Goal: Task Accomplishment & Management: Manage account settings

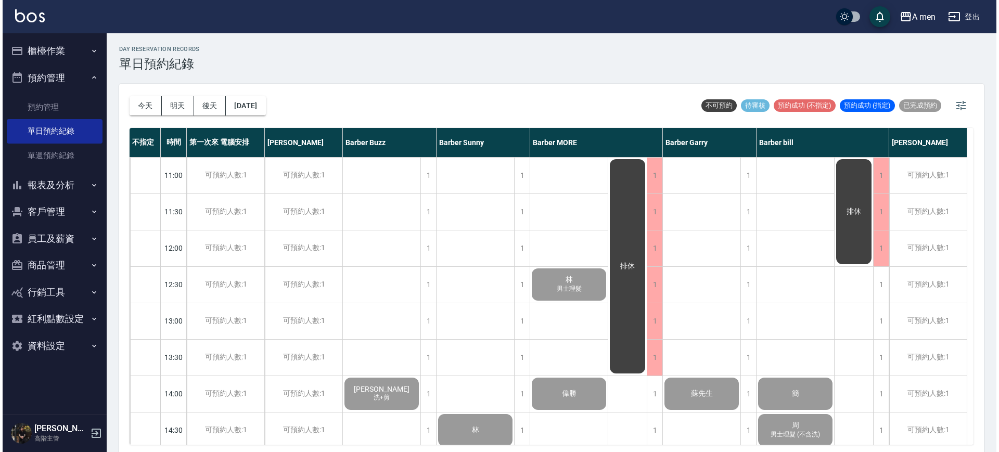
scroll to position [520, 0]
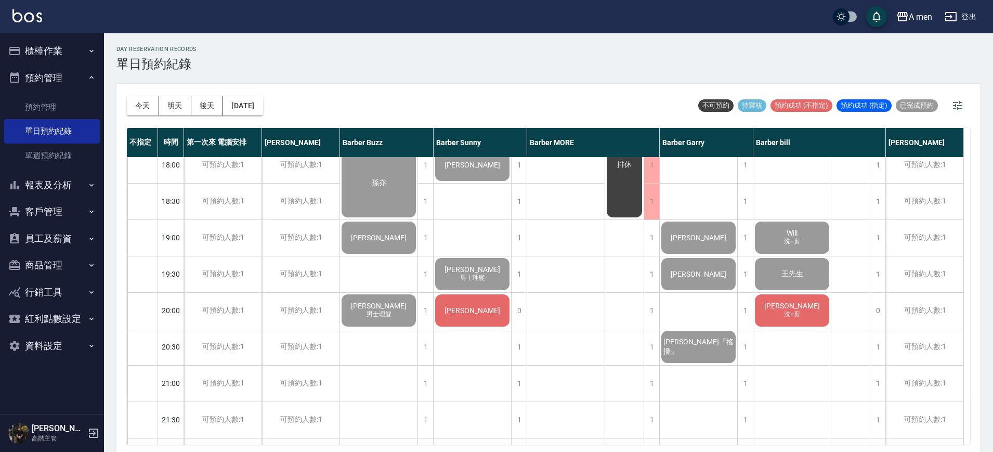
click at [466, 315] on div "[PERSON_NAME]" at bounding box center [472, 310] width 77 height 35
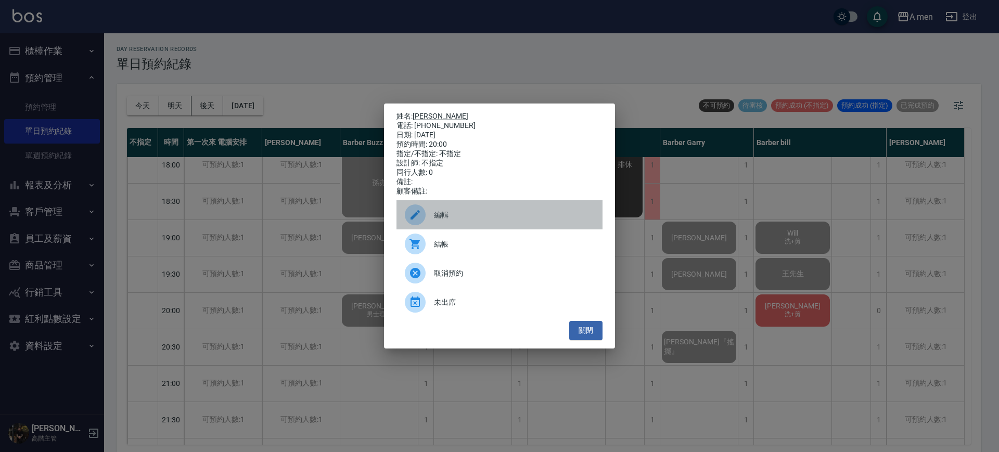
click at [449, 221] on span "編輯" at bounding box center [514, 215] width 160 height 11
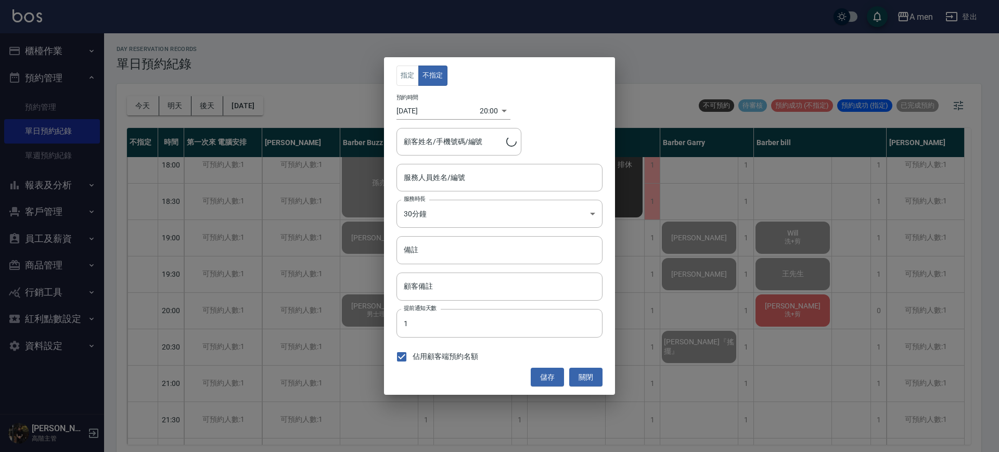
type input "Barber Sunny -003"
type input "阮海黃/0962013698"
click at [419, 61] on div "指定 不指定 預約時間 2025/09/23 20:00 1758628800000 顧客姓名/手機號碼/編號 阮海黃/0962013698 顧客姓名/手機號…" at bounding box center [499, 226] width 231 height 338
click at [400, 71] on button "指定" at bounding box center [407, 76] width 22 height 20
click at [549, 374] on button "儲存" at bounding box center [546, 377] width 33 height 19
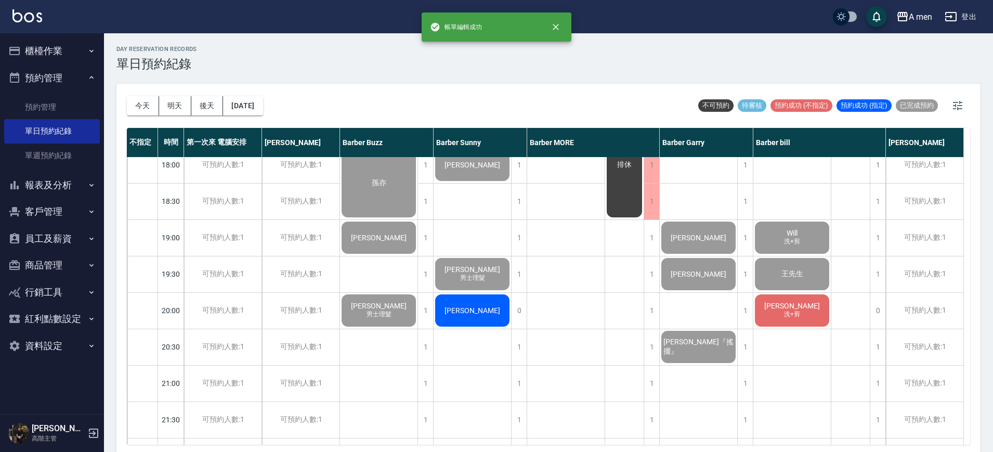
click at [491, 305] on div "[PERSON_NAME]" at bounding box center [472, 310] width 77 height 35
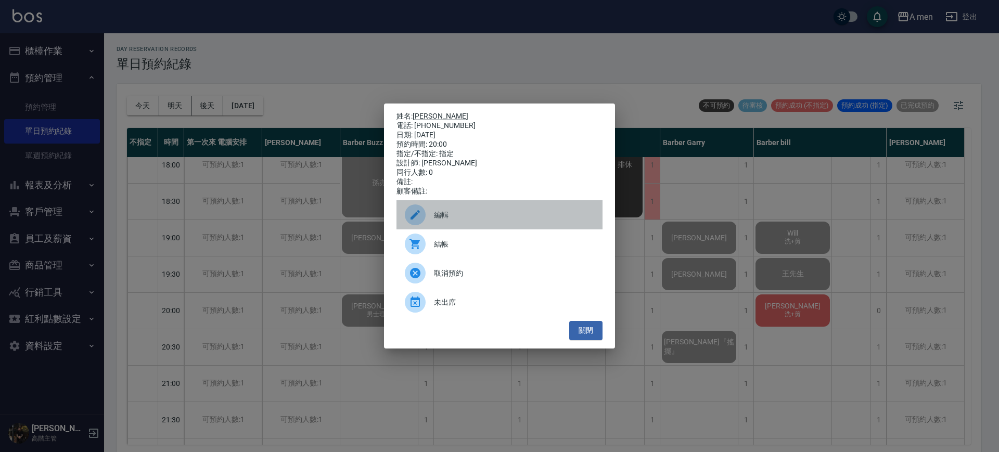
click at [474, 213] on div "編輯" at bounding box center [499, 214] width 206 height 29
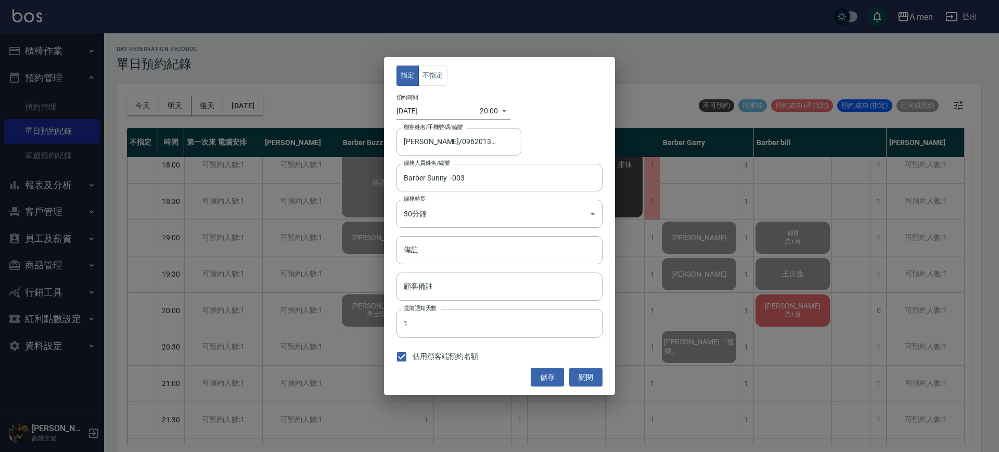
click at [441, 87] on div "指定 不指定 預約時間 2025/09/23 20:00 1758628800000 顧客姓名/手機號碼/編號 阮海黃/0962013698 顧客姓名/手機號…" at bounding box center [499, 226] width 231 height 338
click at [443, 66] on button "不指定" at bounding box center [432, 76] width 29 height 20
click at [555, 373] on button "儲存" at bounding box center [546, 377] width 33 height 19
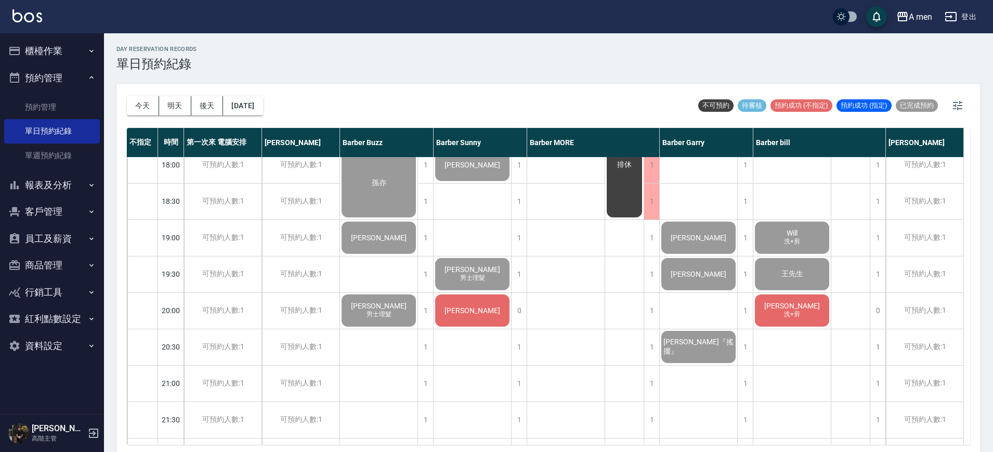
click at [499, 316] on div "[PERSON_NAME]" at bounding box center [472, 310] width 77 height 35
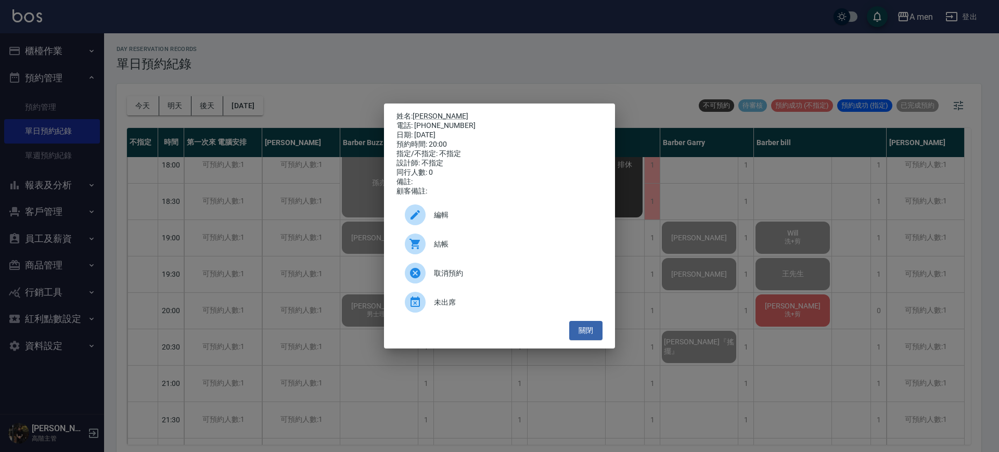
click at [476, 248] on span "結帳" at bounding box center [514, 244] width 160 height 11
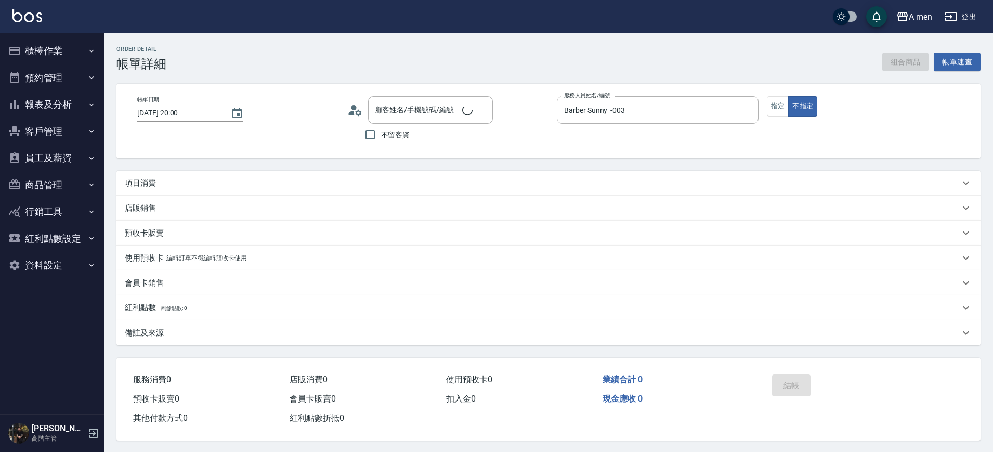
type input "[DATE] 20:00"
type input "Barber Sunny -003"
type input "阮海黃/0962013698/null"
click at [914, 61] on button "組合商品" at bounding box center [906, 62] width 47 height 19
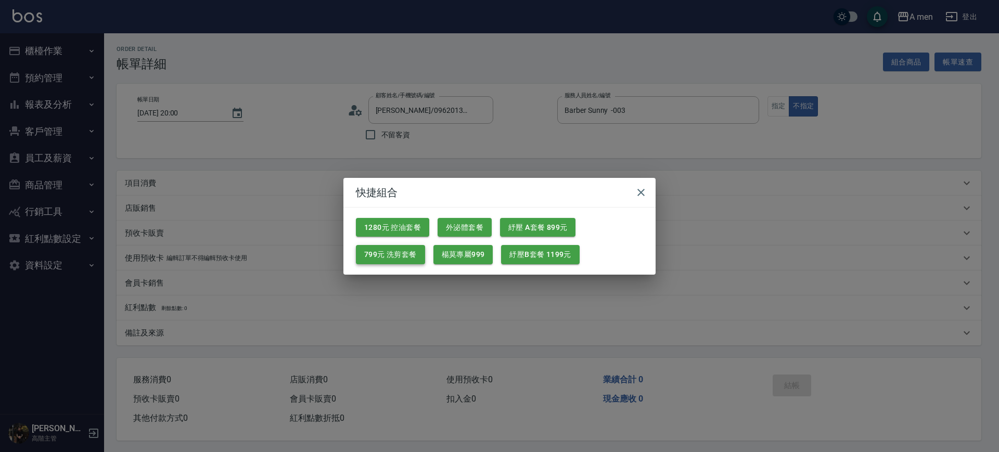
click at [409, 251] on button "799元 洗剪套餐" at bounding box center [390, 254] width 69 height 19
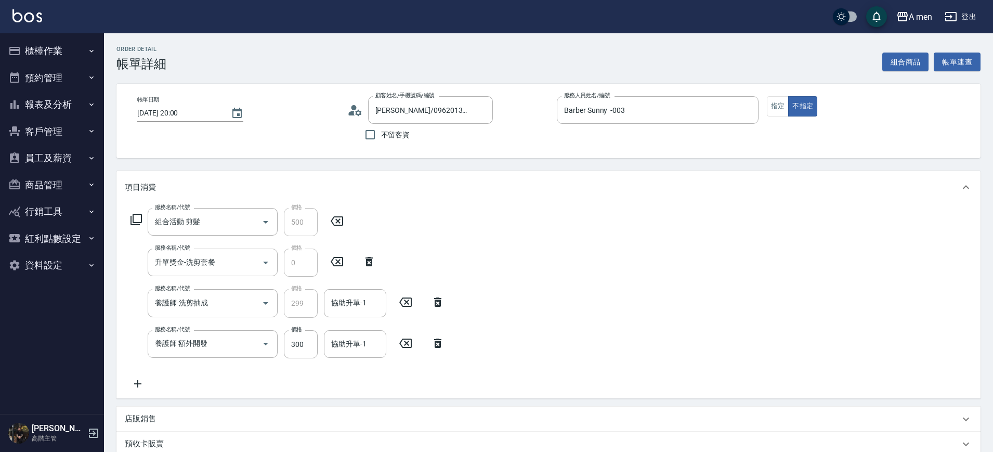
click at [440, 337] on icon at bounding box center [438, 343] width 26 height 12
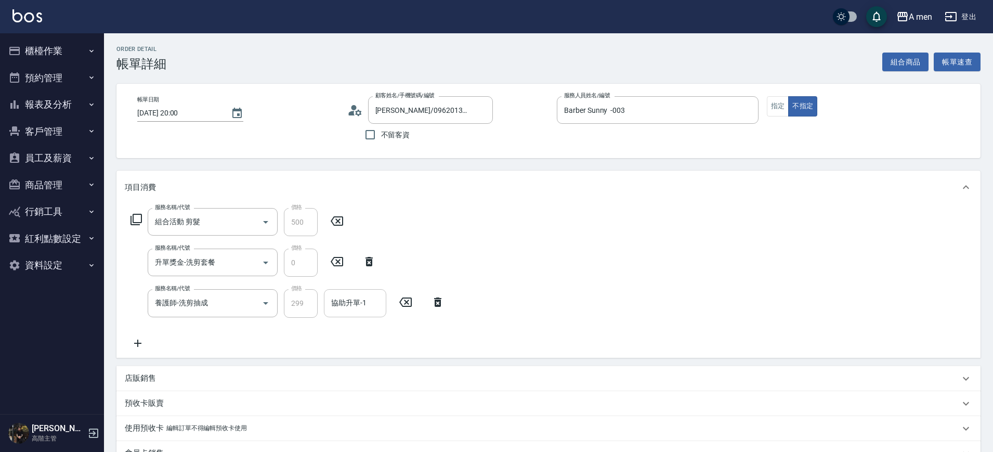
click at [361, 290] on div "協助升單-1" at bounding box center [355, 303] width 62 height 28
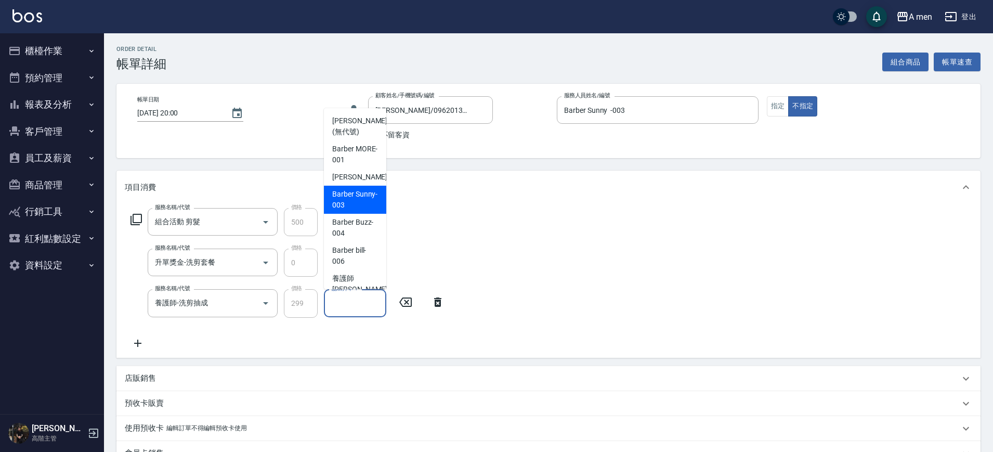
click at [361, 204] on span "Barber Sunny -003" at bounding box center [355, 200] width 46 height 22
type input "Barber Sunny -003"
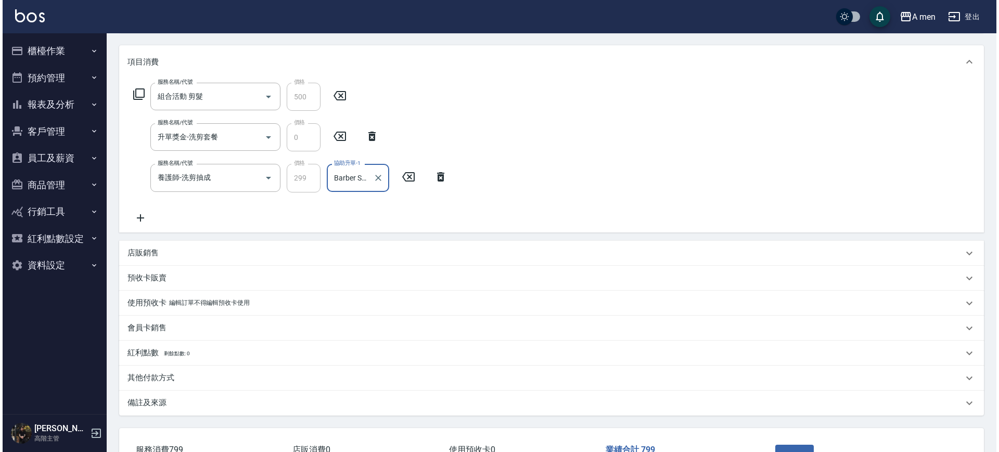
scroll to position [195, 0]
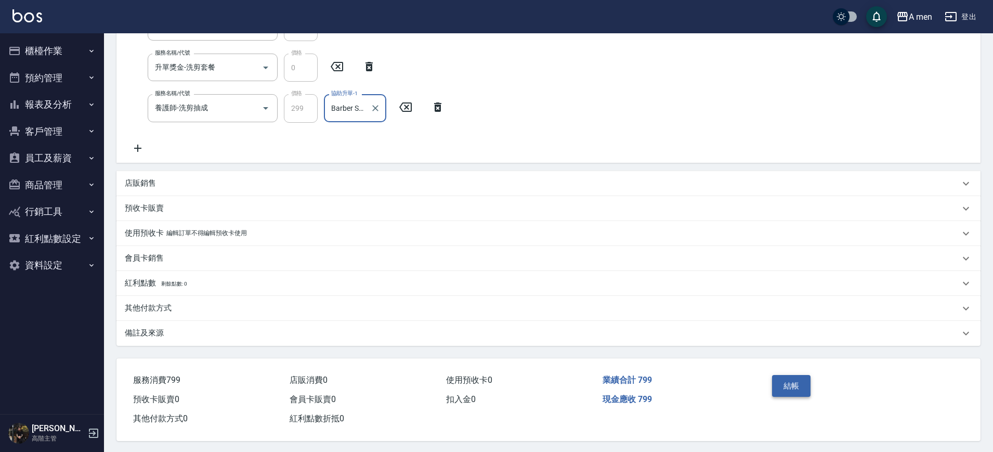
click at [792, 377] on button "結帳" at bounding box center [791, 386] width 39 height 22
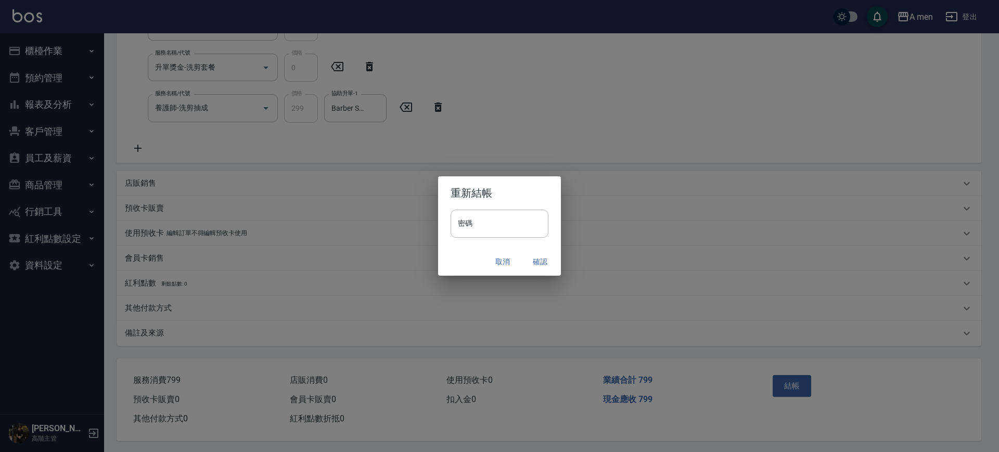
click at [540, 262] on button "確認" at bounding box center [539, 261] width 33 height 19
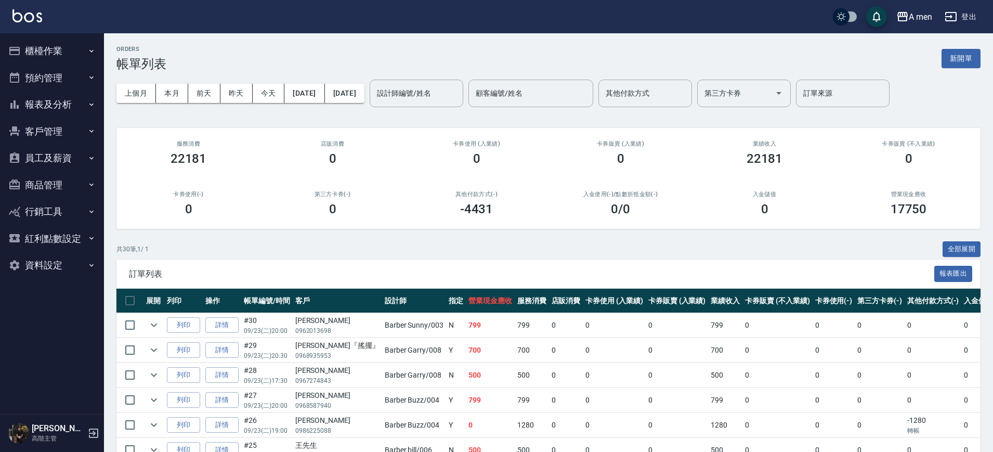
click at [612, 244] on div "共 30 筆, 1 / 1 全部展開" at bounding box center [548, 249] width 864 height 16
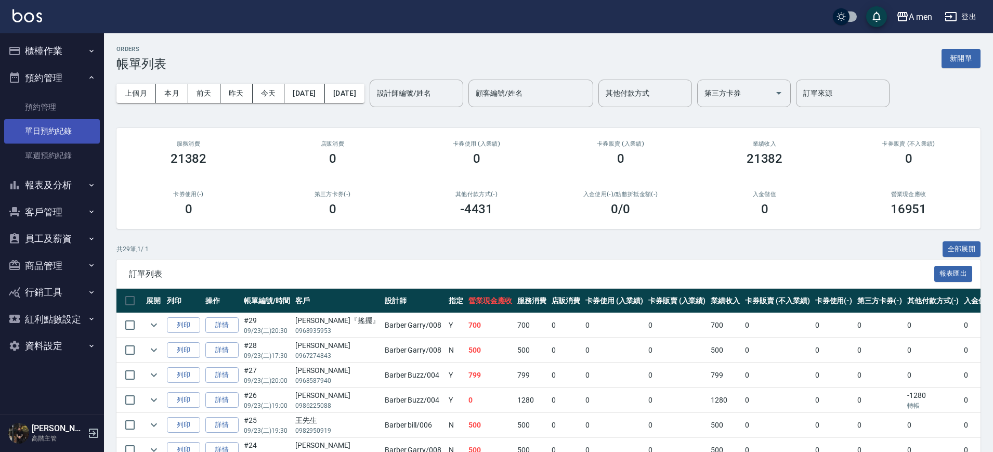
click at [50, 138] on link "單日預約紀錄" at bounding box center [52, 131] width 96 height 24
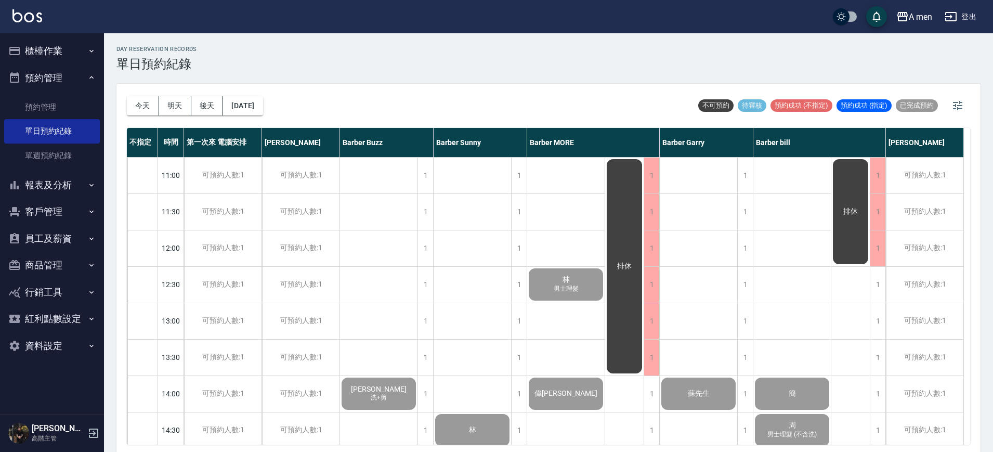
drag, startPoint x: 137, startPoint y: 113, endPoint x: 382, endPoint y: 220, distance: 267.2
click at [137, 114] on button "今天" at bounding box center [143, 105] width 32 height 19
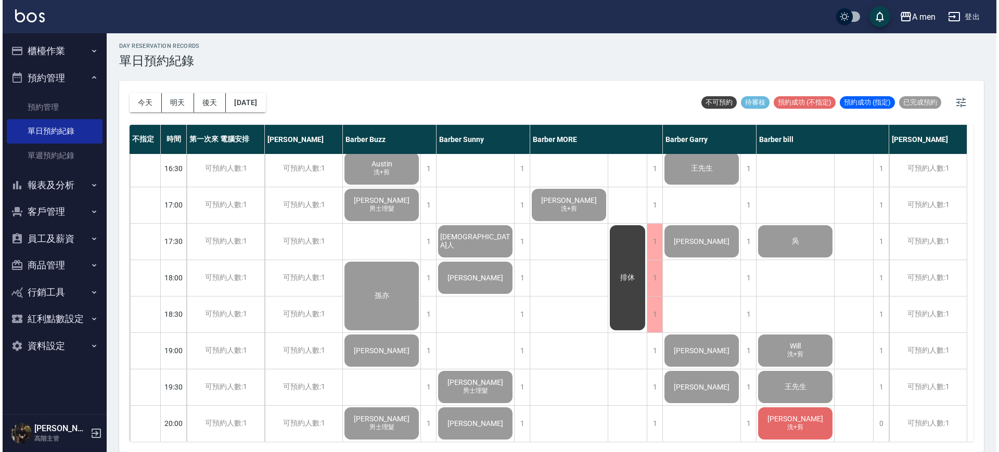
scroll to position [585, 0]
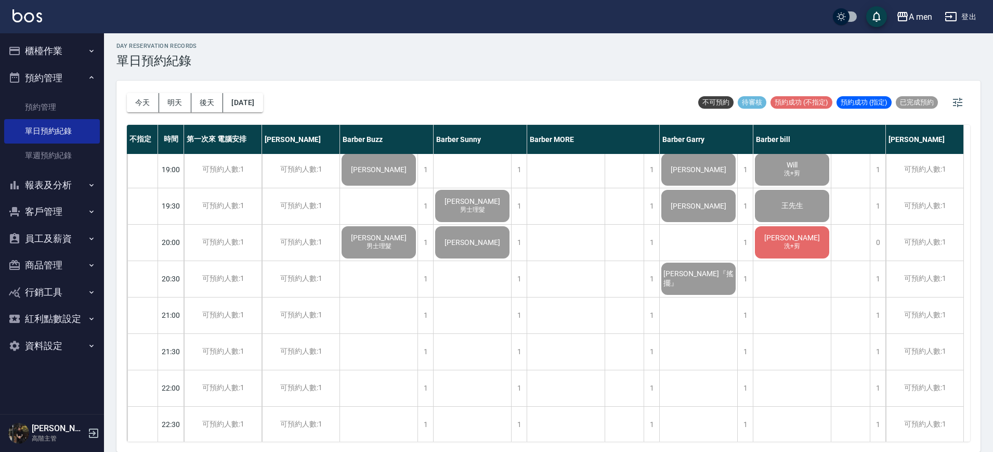
click at [797, 252] on div "阮海黃 洗+剪" at bounding box center [792, 242] width 77 height 35
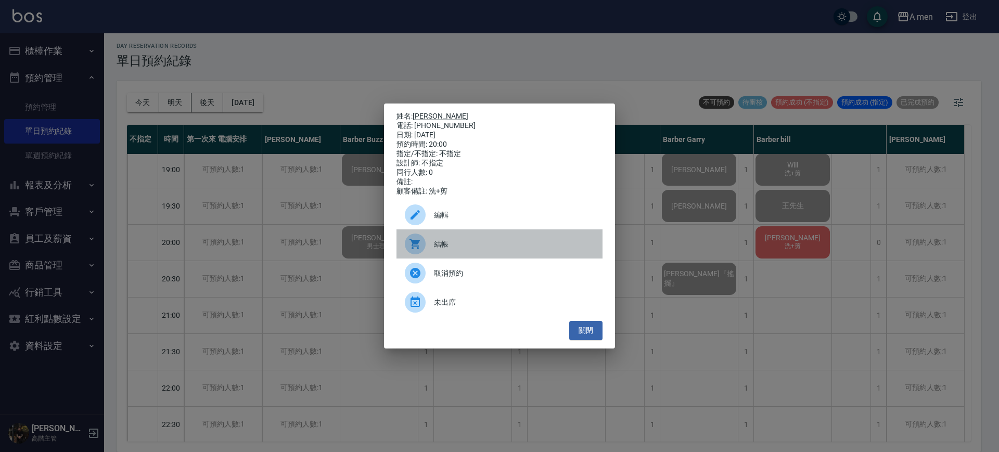
click at [473, 250] on span "結帳" at bounding box center [514, 244] width 160 height 11
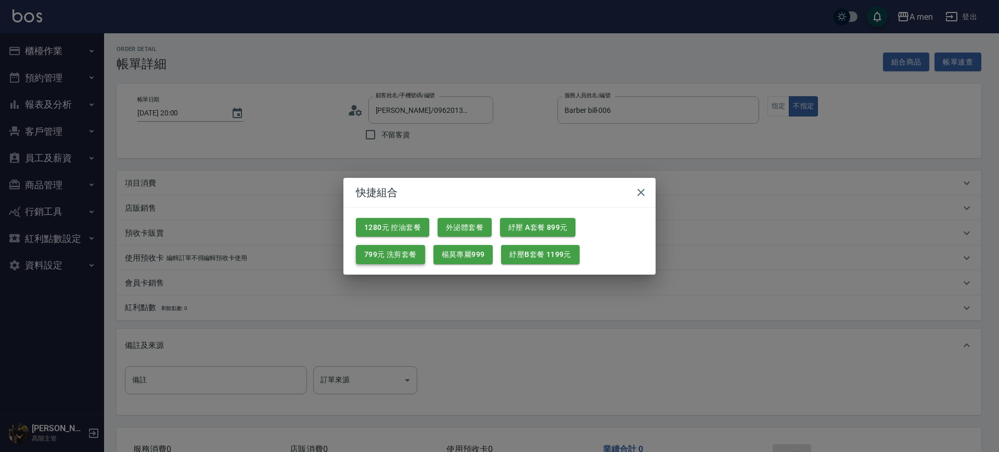
click at [369, 253] on button "799元 洗剪套餐" at bounding box center [390, 254] width 69 height 19
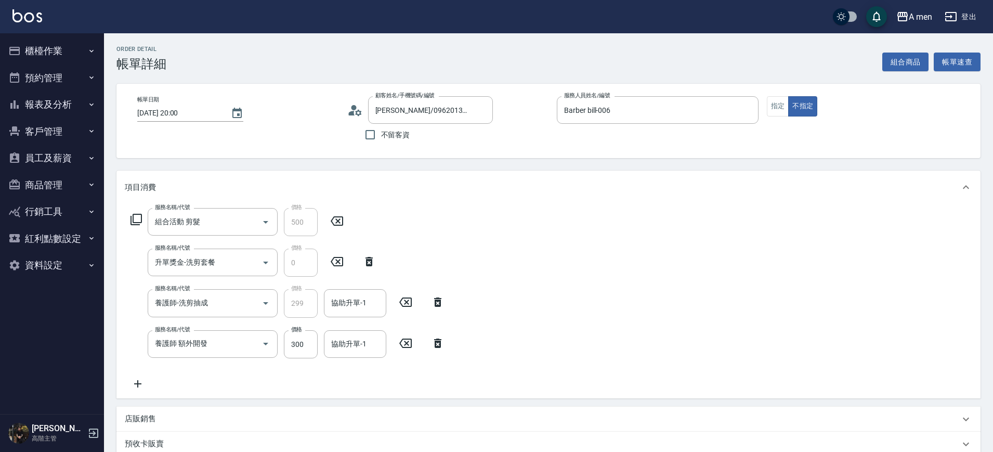
click at [434, 347] on icon at bounding box center [438, 343] width 26 height 12
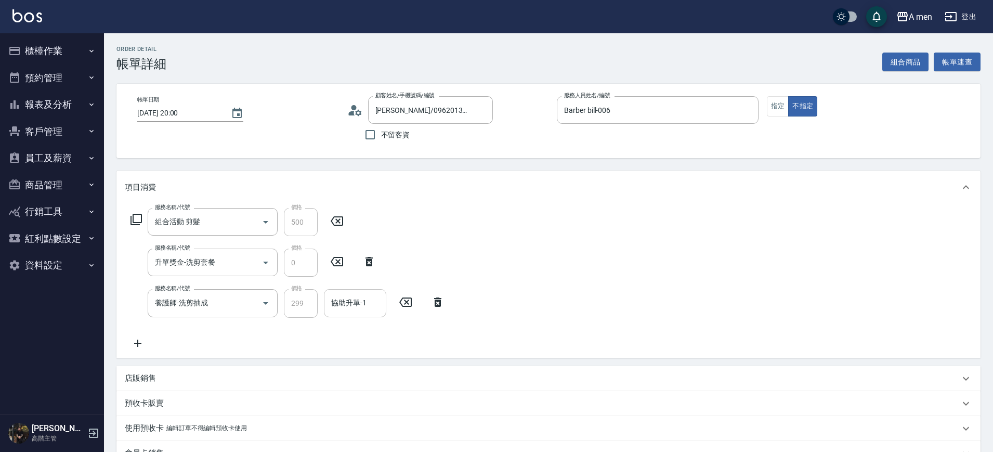
click at [364, 303] on div "協助升單-1 協助升單-1" at bounding box center [355, 303] width 62 height 28
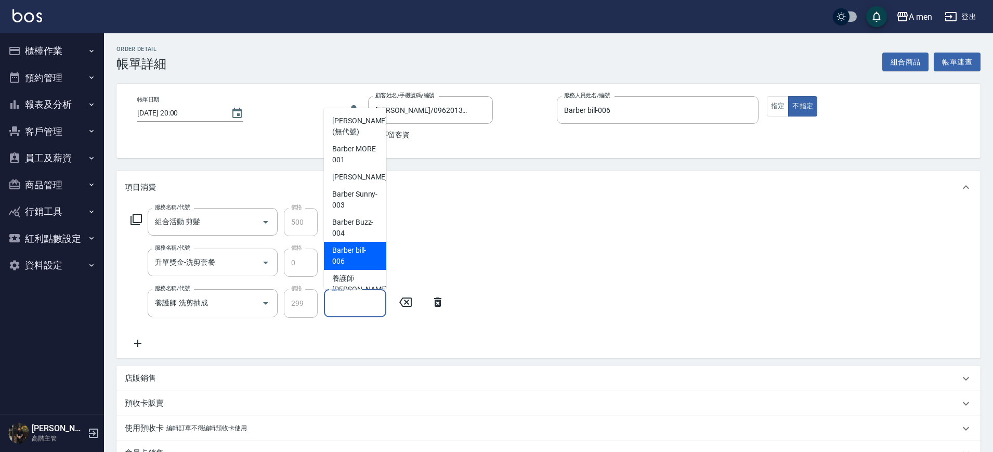
click at [351, 246] on span "Barber bill -006" at bounding box center [355, 256] width 46 height 22
type input "Barber bill-006"
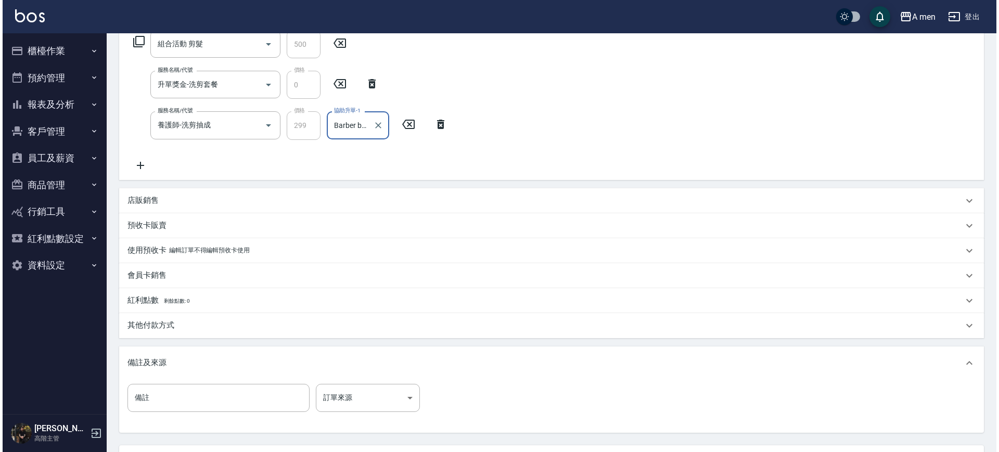
scroll to position [260, 0]
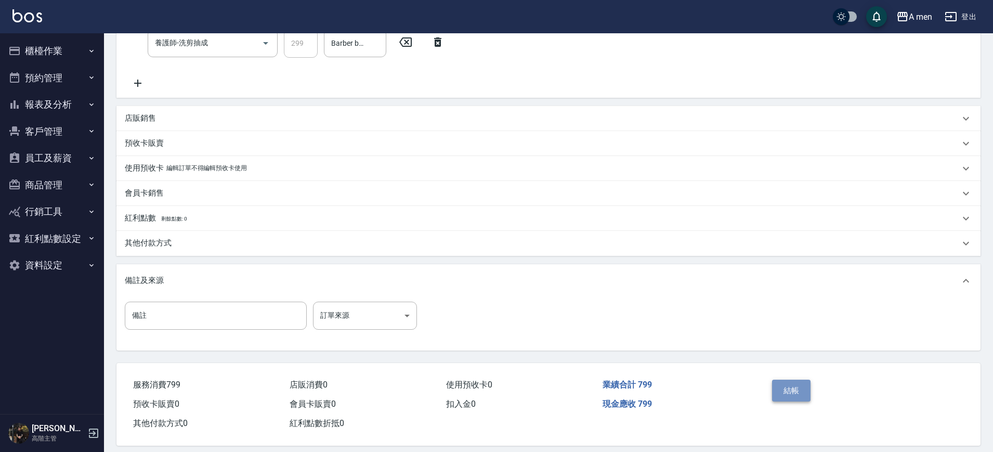
click at [803, 387] on button "結帳" at bounding box center [791, 391] width 39 height 22
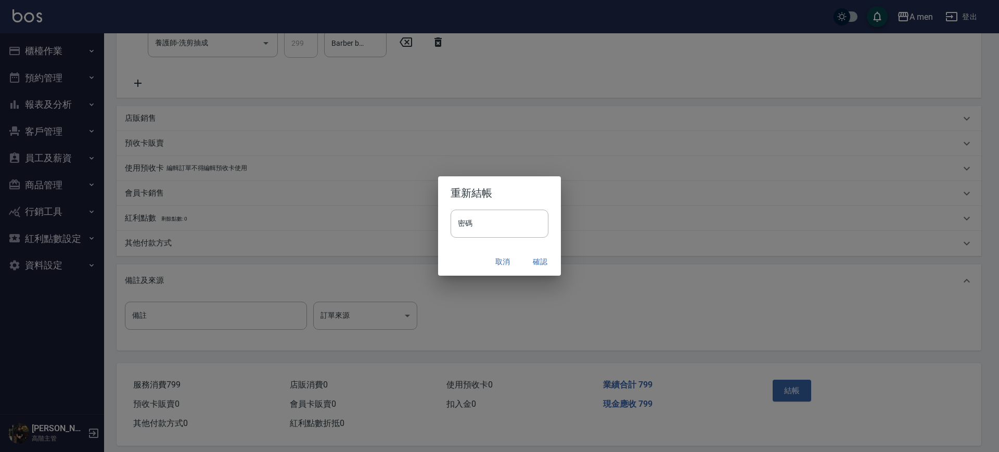
click at [545, 274] on div "取消 確認" at bounding box center [499, 262] width 123 height 28
click at [537, 270] on button "確認" at bounding box center [539, 261] width 33 height 19
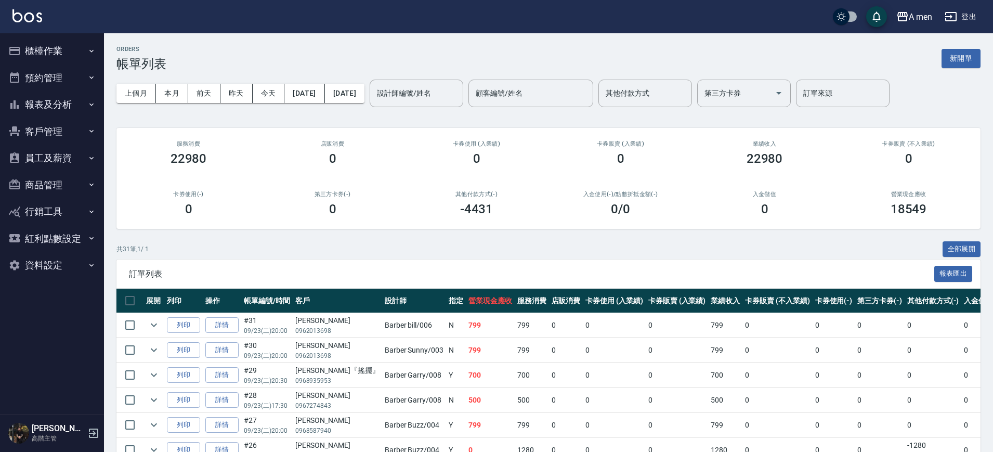
click at [466, 306] on th "營業現金應收" at bounding box center [490, 301] width 49 height 24
click at [657, 211] on div "0 /0" at bounding box center [620, 209] width 119 height 15
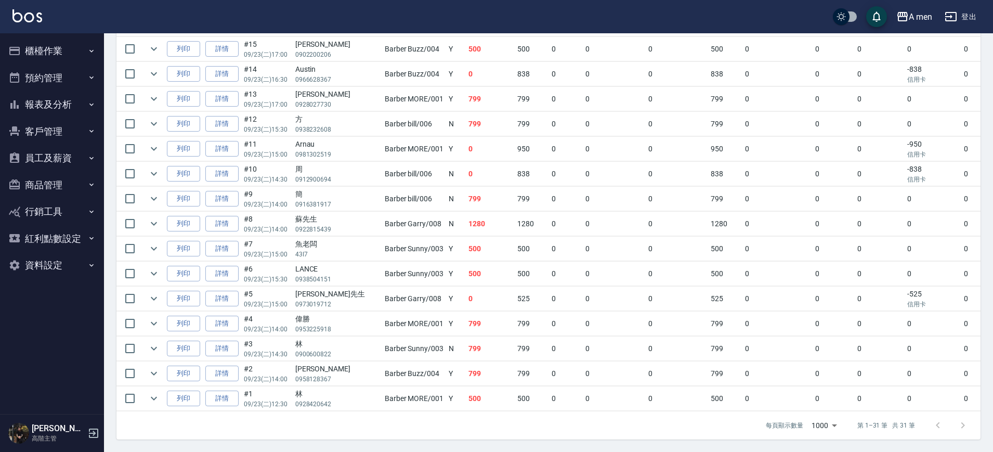
scroll to position [620, 0]
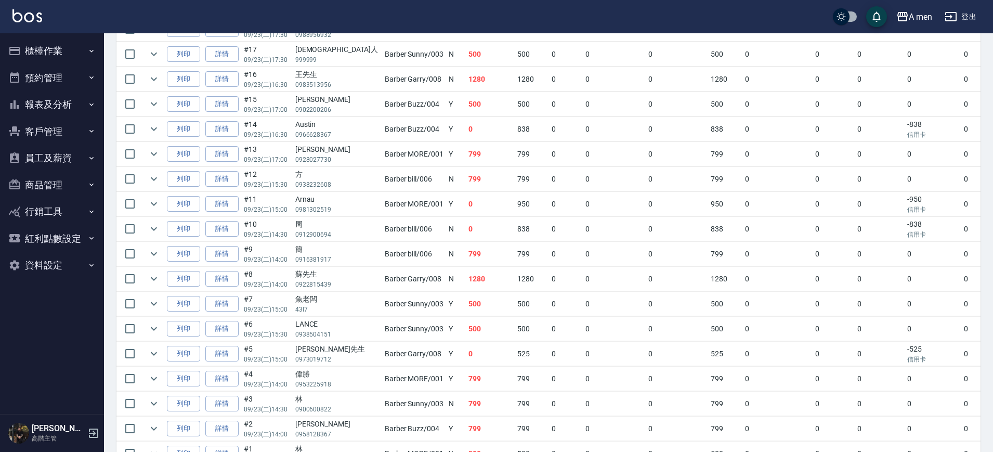
click at [905, 129] on td "-838 信用卡" at bounding box center [933, 129] width 57 height 24
click at [856, 299] on td "0" at bounding box center [880, 304] width 50 height 24
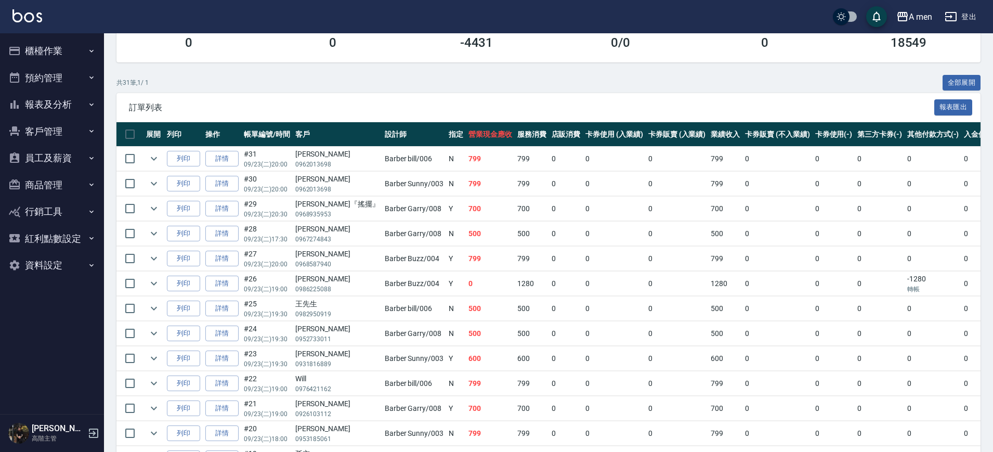
scroll to position [165, 0]
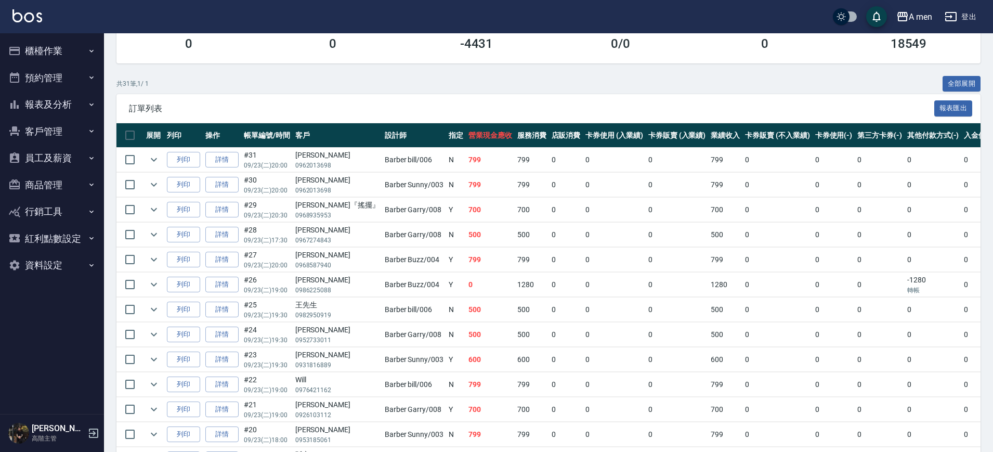
click at [905, 374] on td "0" at bounding box center [933, 384] width 57 height 24
click at [67, 53] on button "櫃檯作業" at bounding box center [52, 50] width 96 height 27
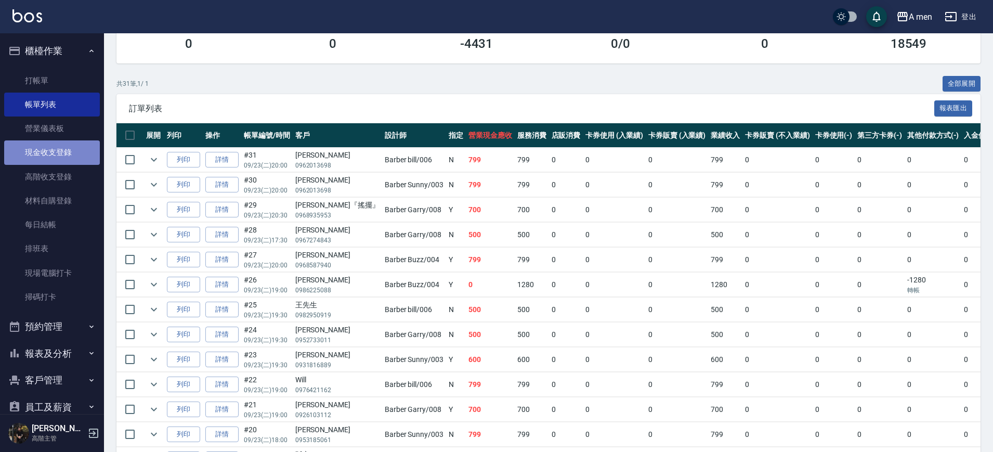
click at [83, 149] on link "現金收支登錄" at bounding box center [52, 152] width 96 height 24
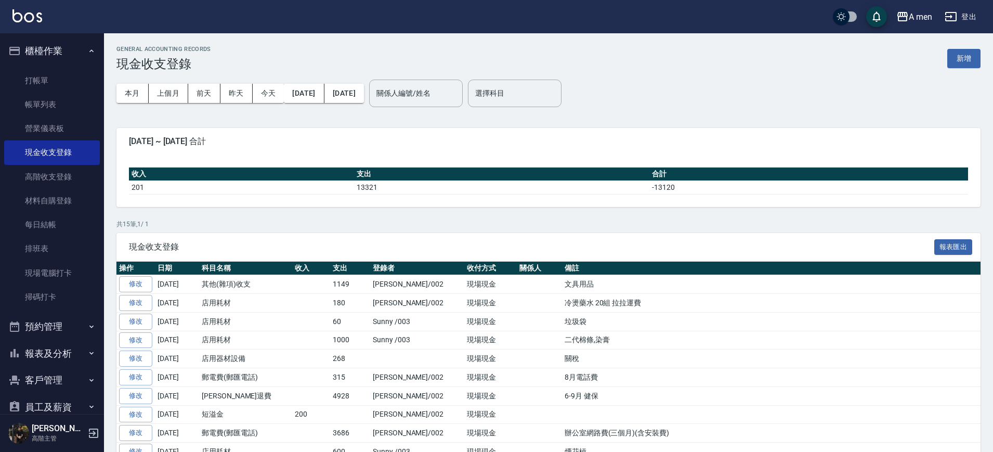
click at [971, 56] on button "新增" at bounding box center [964, 58] width 33 height 19
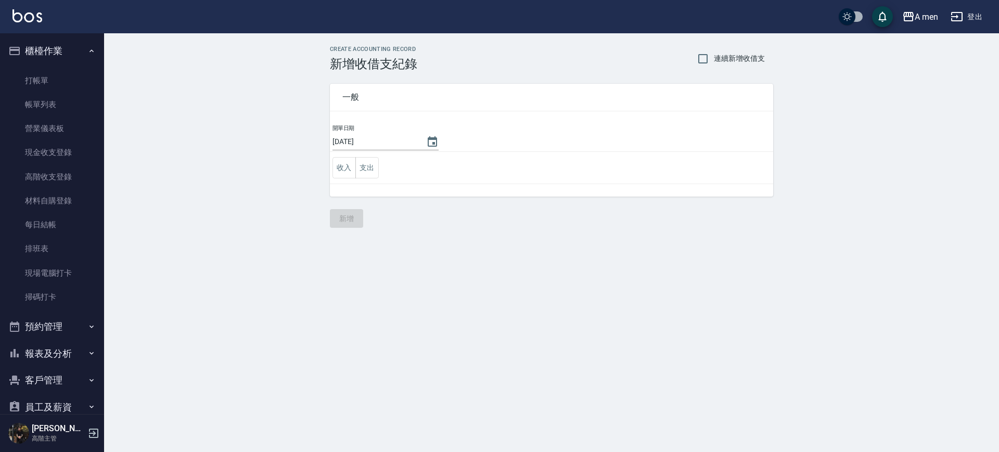
click at [384, 169] on td "收入 支出" at bounding box center [551, 168] width 443 height 32
click at [378, 169] on button "支出" at bounding box center [366, 167] width 23 height 21
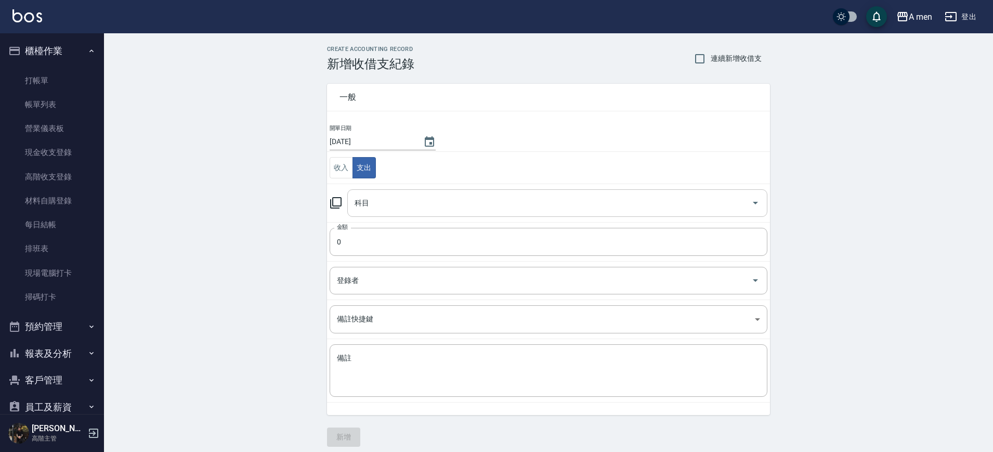
click at [398, 201] on input "科目" at bounding box center [549, 203] width 395 height 18
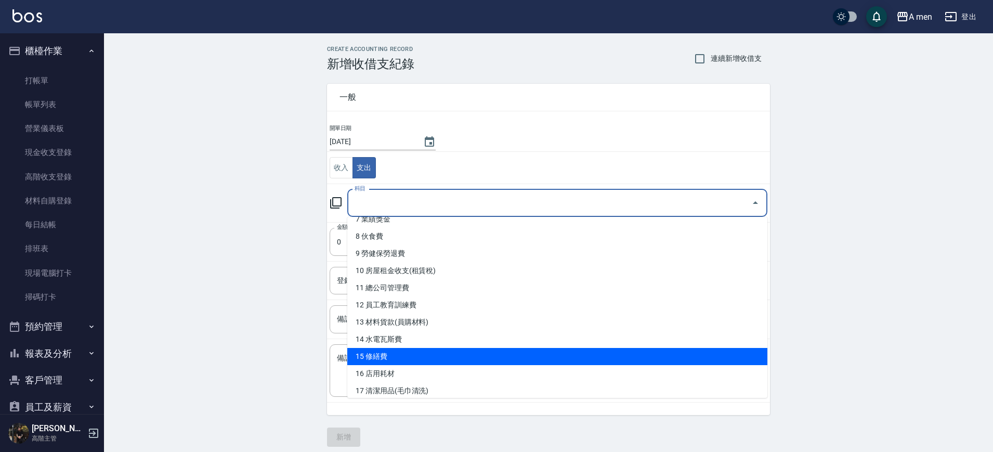
scroll to position [130, 0]
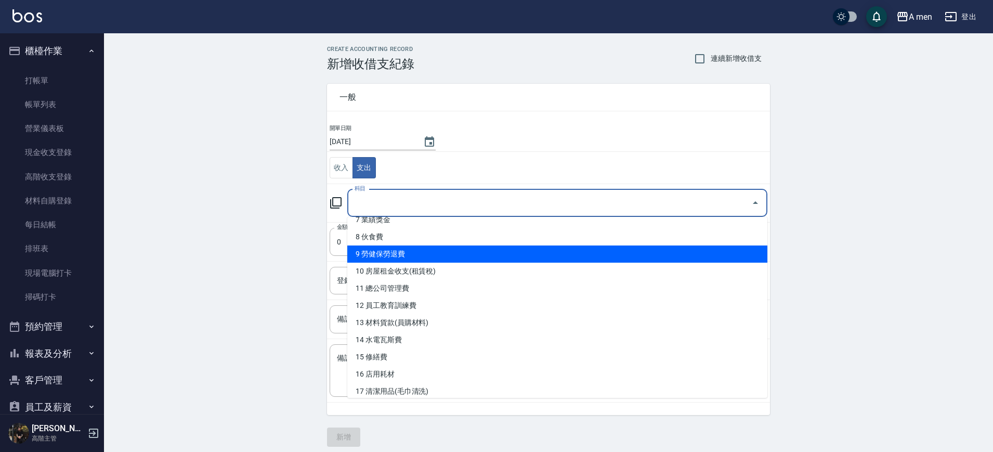
click at [454, 250] on li "9 勞健保勞退費" at bounding box center [557, 253] width 420 height 17
type input "9 勞健保勞退費"
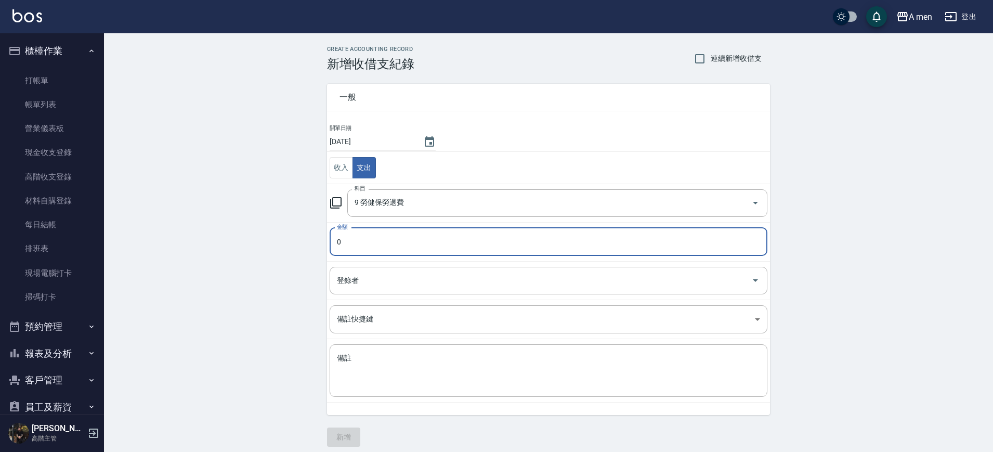
click at [437, 253] on input "0" at bounding box center [549, 242] width 438 height 28
click at [438, 240] on input "0" at bounding box center [549, 242] width 438 height 28
drag, startPoint x: 438, startPoint y: 240, endPoint x: 313, endPoint y: 233, distance: 125.5
click at [313, 233] on div "CREATE ACCOUNTING RECORD 新增收借支紀錄 連續新增收借支 一般 開單日期 2025/09/23 收入 支出 科目 9 勞健保勞退費 科…" at bounding box center [548, 246] width 889 height 426
type input "4458"
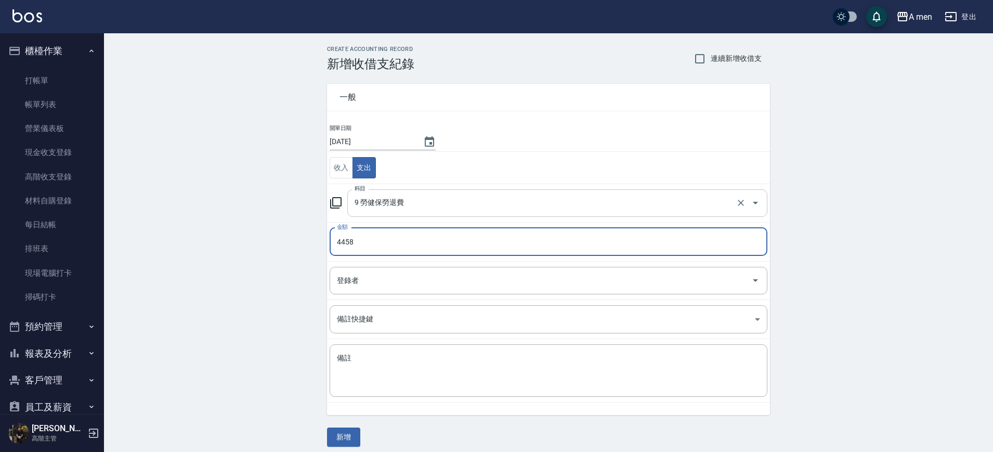
click at [487, 202] on input "9 勞健保勞退費" at bounding box center [543, 203] width 382 height 18
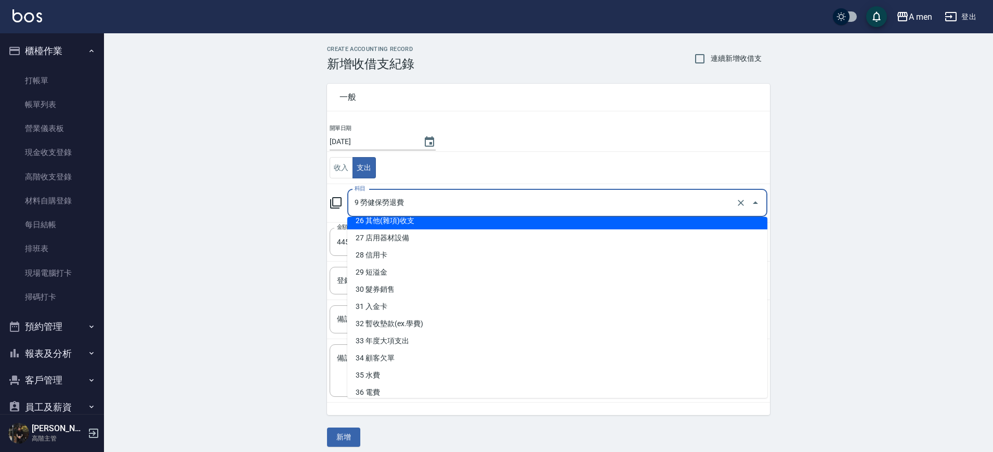
scroll to position [390, 0]
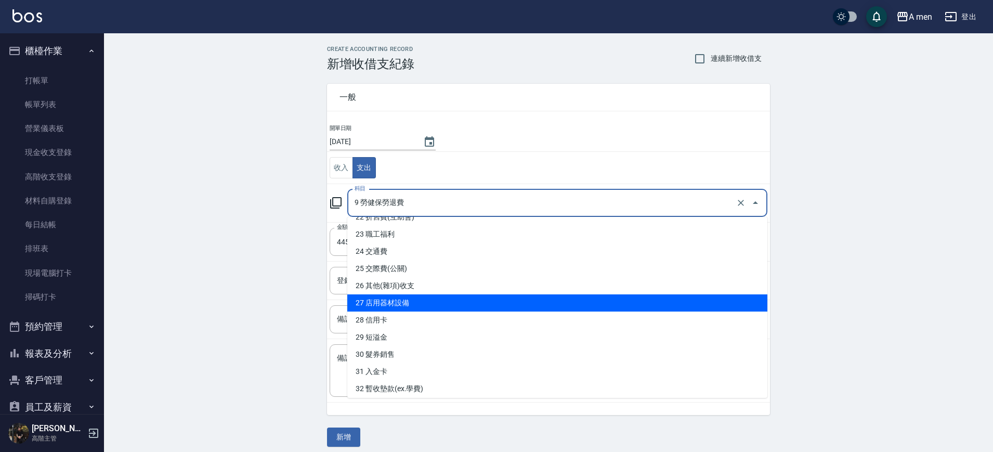
click at [252, 263] on div "CREATE ACCOUNTING RECORD 新增收借支紀錄 連續新增收借支 一般 開單日期 2025/09/23 收入 支出 科目 9 勞健保勞退費 科…" at bounding box center [548, 246] width 889 height 426
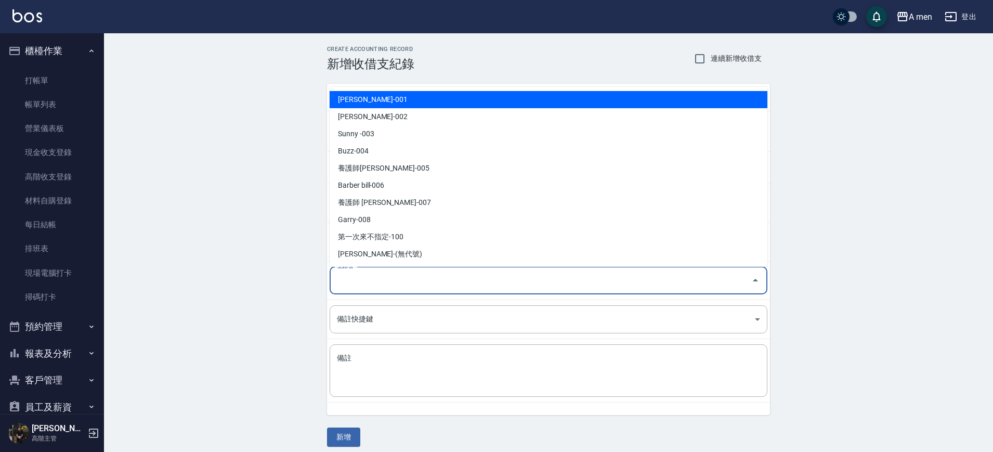
click at [412, 279] on input "登錄者" at bounding box center [540, 280] width 413 height 18
click at [479, 98] on li "楊莫-001" at bounding box center [549, 99] width 438 height 17
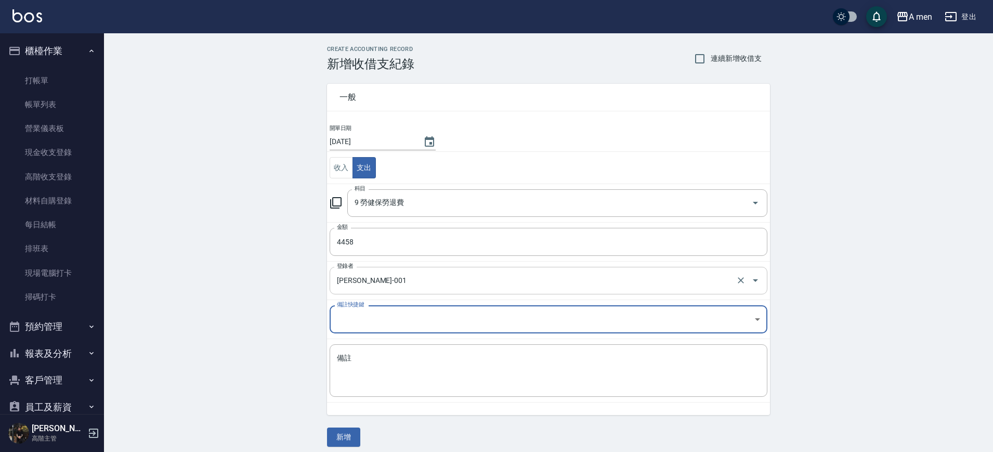
click at [433, 275] on input "楊莫-001" at bounding box center [533, 280] width 399 height 18
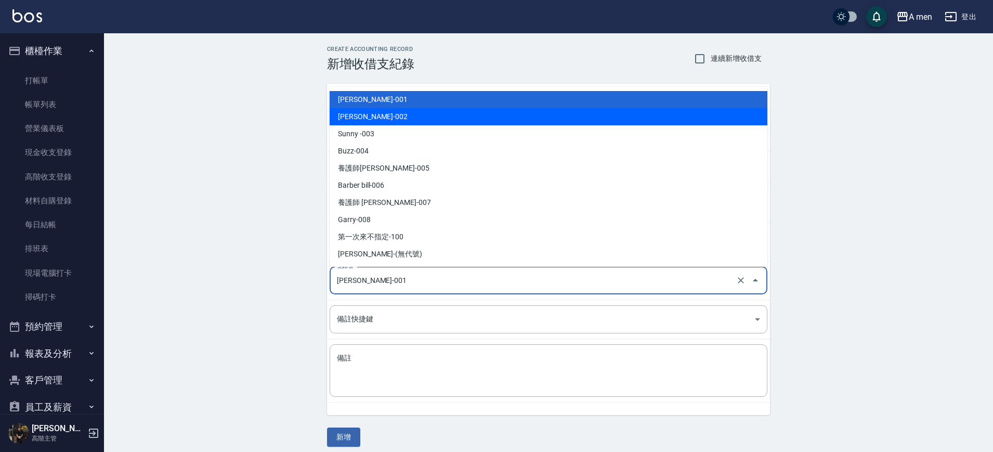
click at [432, 118] on li "陳汶駿-002" at bounding box center [549, 116] width 438 height 17
type input "陳汶駿-002"
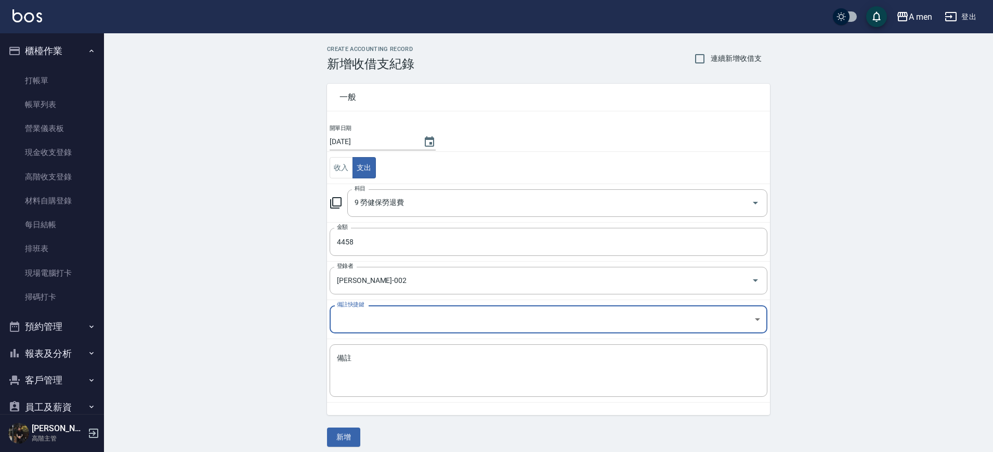
click at [389, 310] on body "A men 登出 櫃檯作業 打帳單 帳單列表 營業儀表板 現金收支登錄 高階收支登錄 材料自購登錄 每日結帳 排班表 現場電腦打卡 掃碼打卡 預約管理 預約管…" at bounding box center [496, 229] width 993 height 459
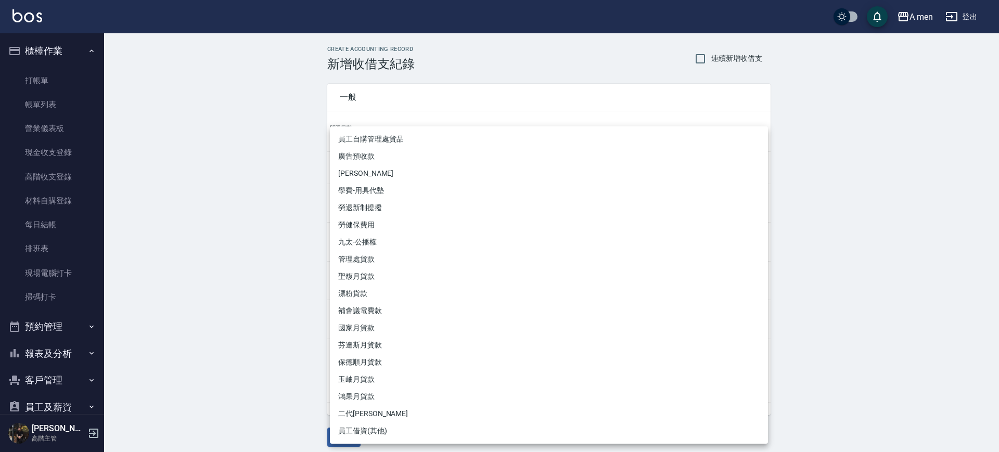
click at [266, 200] on div at bounding box center [499, 226] width 999 height 452
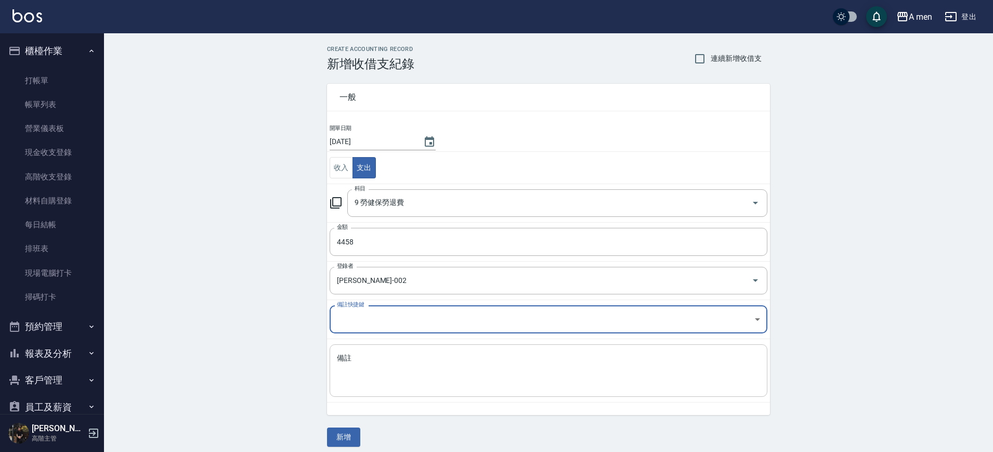
click at [437, 366] on textarea "備註" at bounding box center [548, 370] width 423 height 35
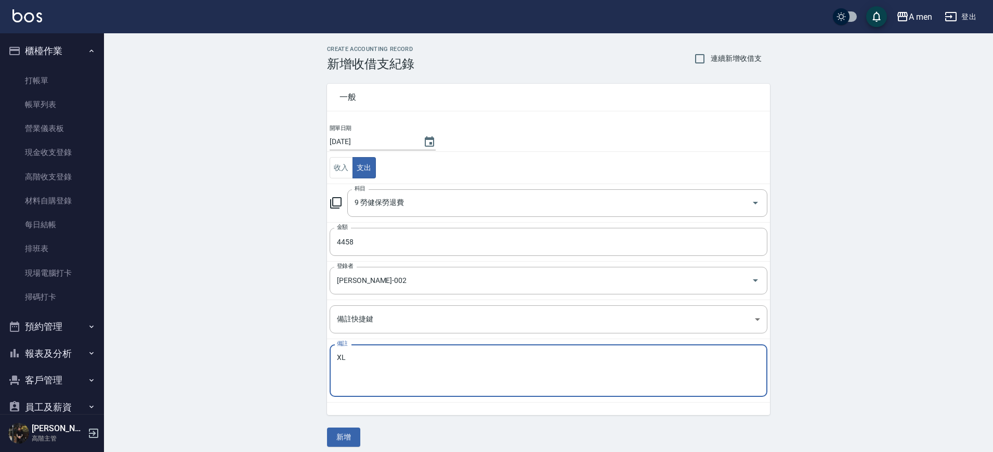
type textarea "X"
type textarea "勞健保、網路費"
click at [815, 317] on div "CREATE ACCOUNTING RECORD 新增收借支紀錄 連續新增收借支 一般 開單日期 2025/09/23 收入 支出 科目 9 勞健保勞退費 科…" at bounding box center [548, 246] width 889 height 426
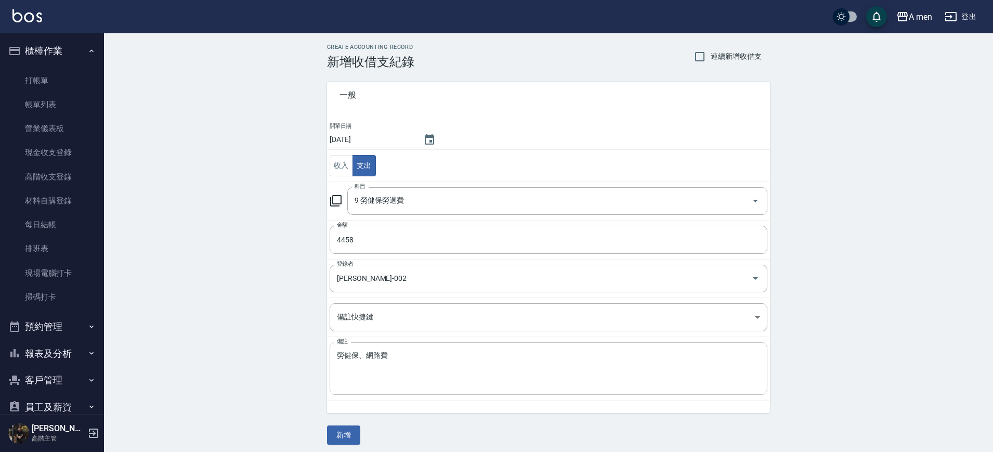
scroll to position [7, 0]
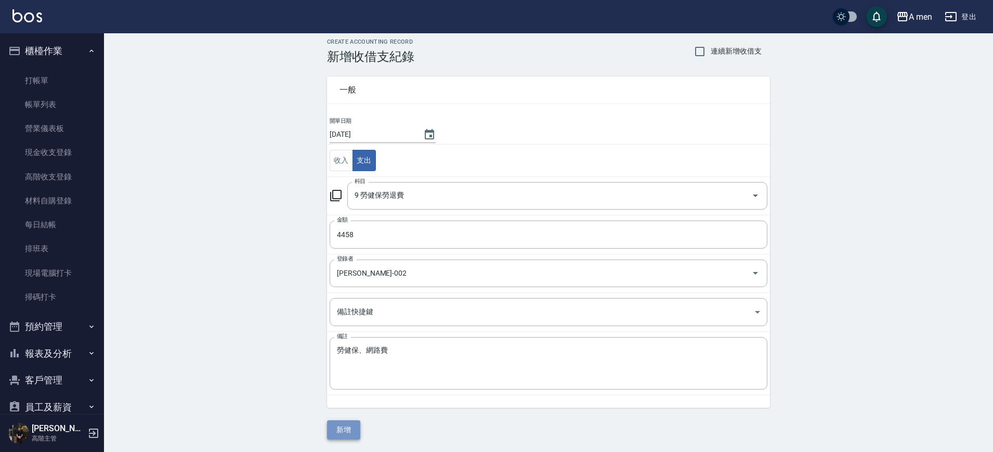
click at [338, 429] on button "新增" at bounding box center [343, 429] width 33 height 19
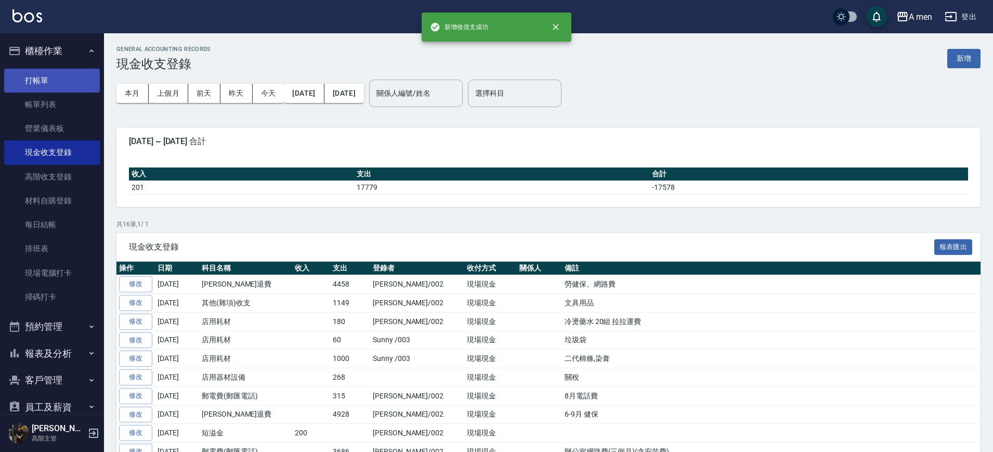
click at [64, 72] on link "打帳單" at bounding box center [52, 81] width 96 height 24
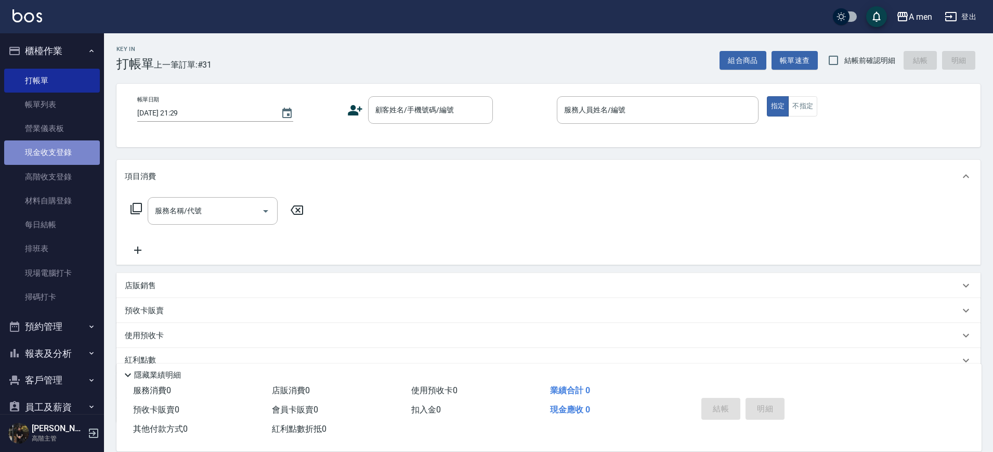
click at [68, 144] on link "現金收支登錄" at bounding box center [52, 152] width 96 height 24
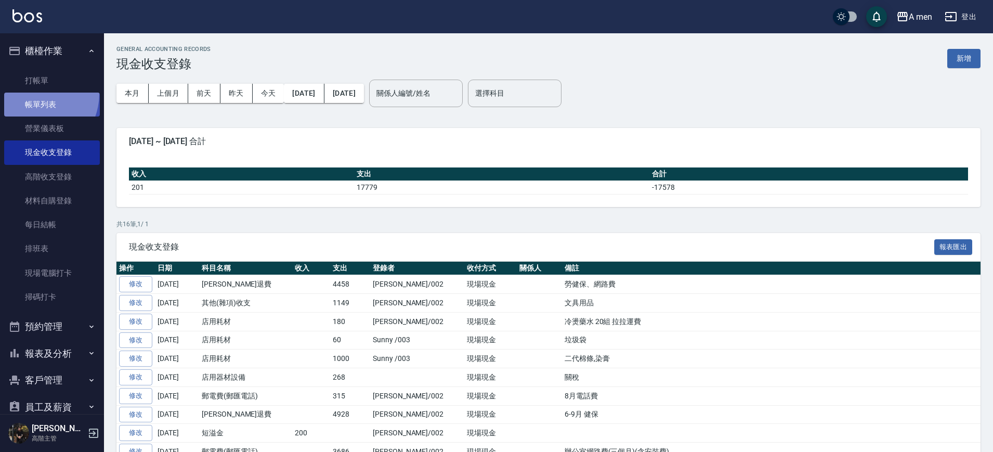
click at [32, 94] on link "帳單列表" at bounding box center [52, 105] width 96 height 24
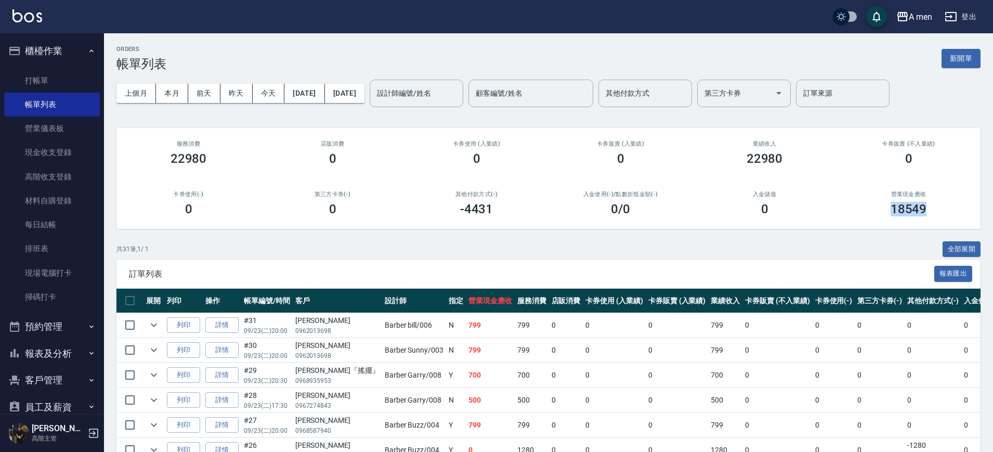
drag, startPoint x: 891, startPoint y: 208, endPoint x: 942, endPoint y: 202, distance: 50.8
click at [942, 202] on div "18549" at bounding box center [908, 209] width 119 height 15
click at [71, 119] on link "營業儀表板" at bounding box center [52, 128] width 96 height 24
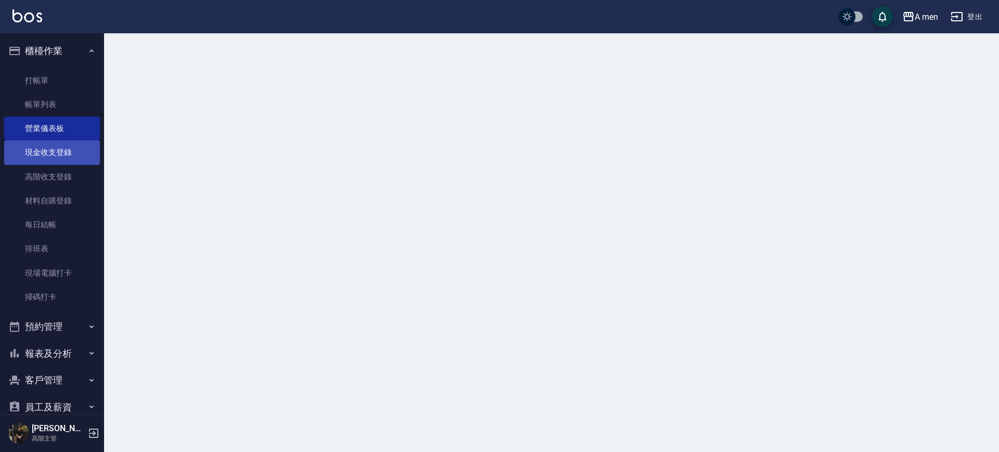
click at [54, 157] on link "現金收支登錄" at bounding box center [52, 152] width 96 height 24
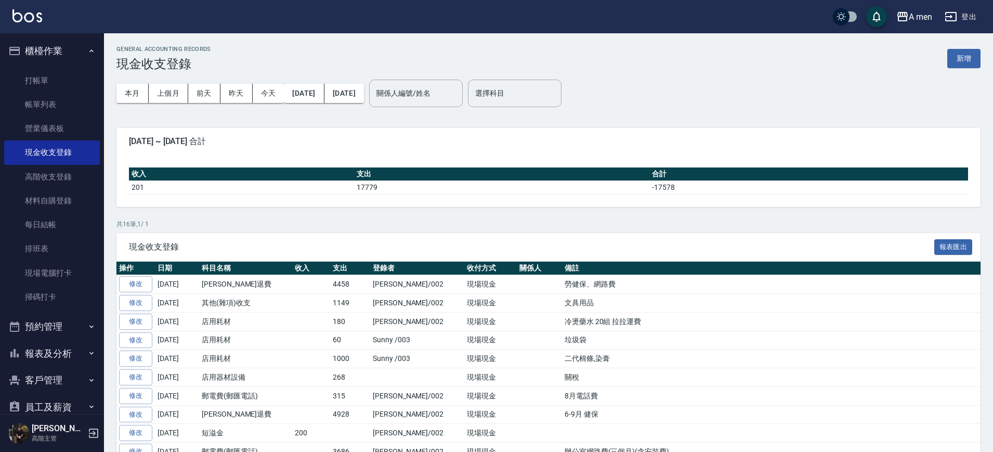
click at [652, 203] on div "收入 支出 合計 201 17779 -17578" at bounding box center [548, 181] width 864 height 52
click at [60, 103] on link "帳單列表" at bounding box center [52, 105] width 96 height 24
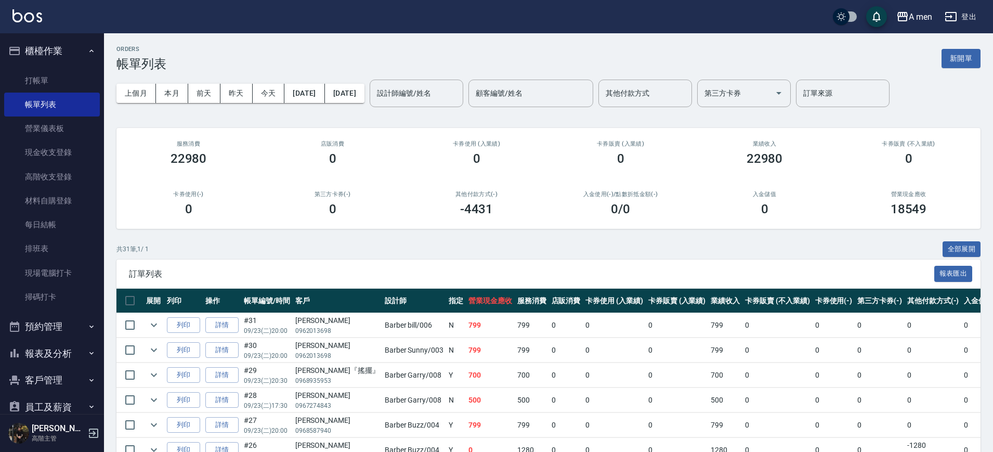
click at [56, 323] on button "預約管理" at bounding box center [52, 326] width 96 height 27
click at [51, 358] on link "預約管理" at bounding box center [52, 356] width 96 height 24
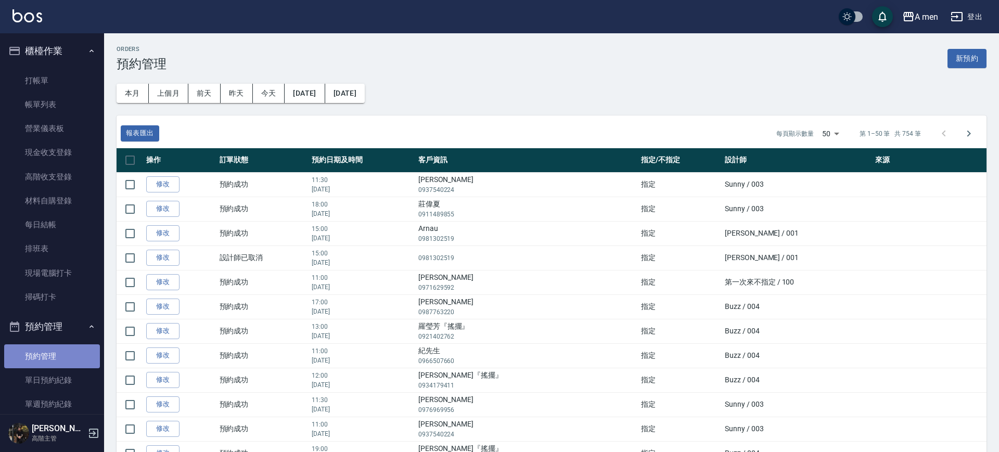
drag, startPoint x: 78, startPoint y: 352, endPoint x: 79, endPoint y: 371, distance: 19.3
click at [79, 352] on link "預約管理" at bounding box center [52, 356] width 96 height 24
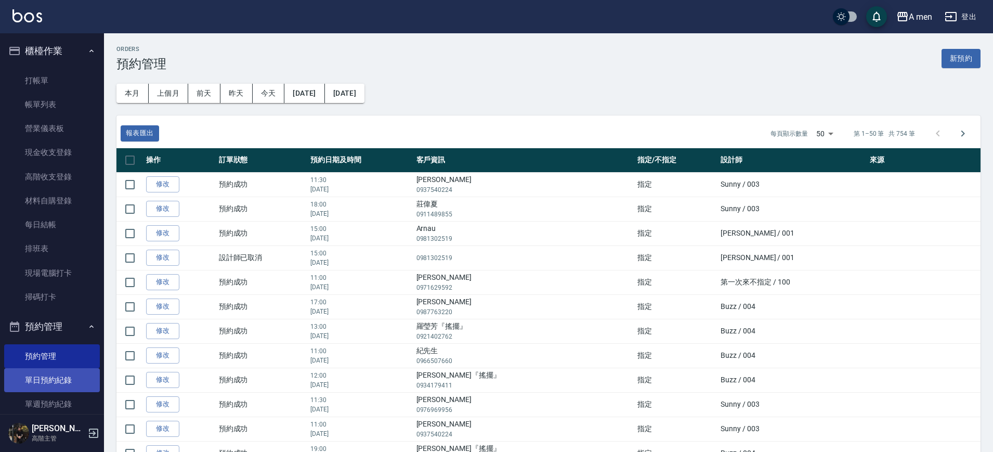
click at [77, 378] on link "單日預約紀錄" at bounding box center [52, 380] width 96 height 24
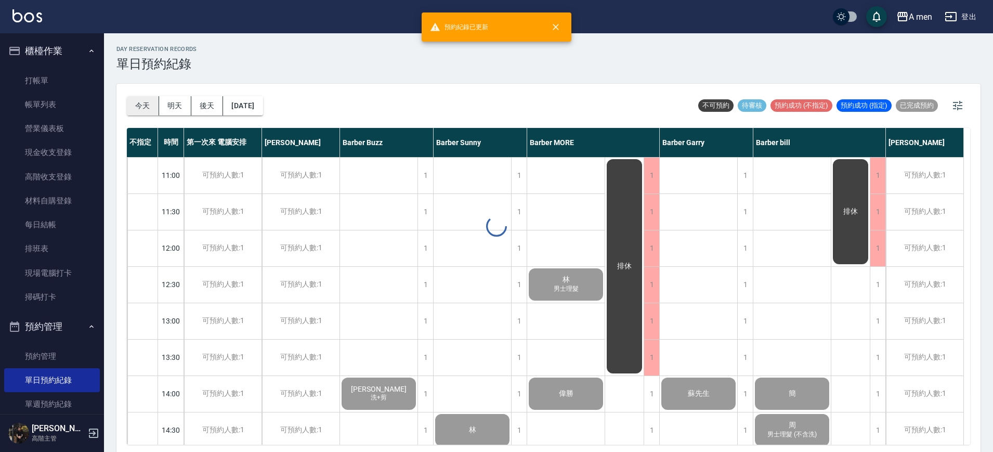
click at [140, 112] on button "今天" at bounding box center [143, 105] width 32 height 19
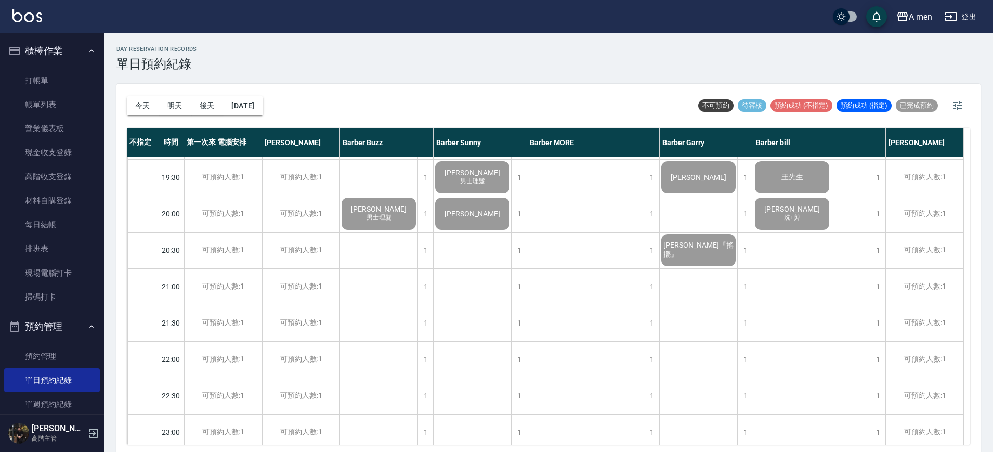
scroll to position [633, 0]
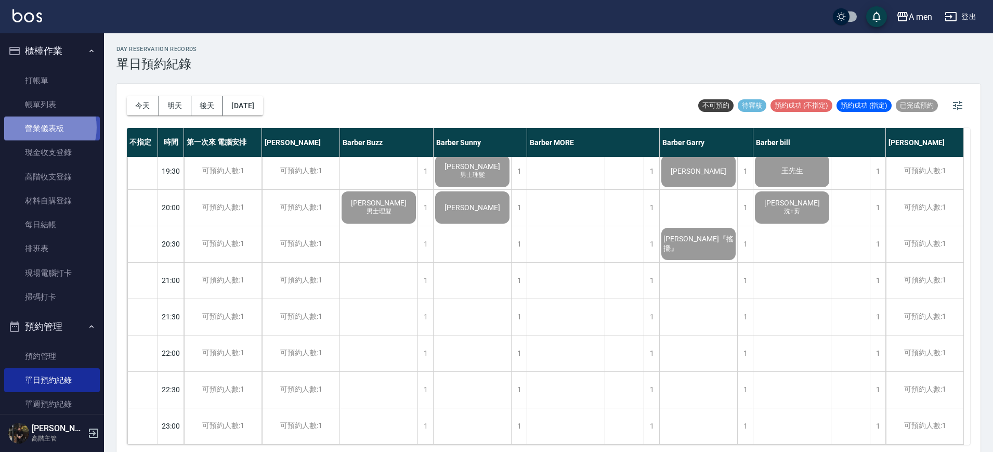
click at [40, 127] on link "營業儀表板" at bounding box center [52, 128] width 96 height 24
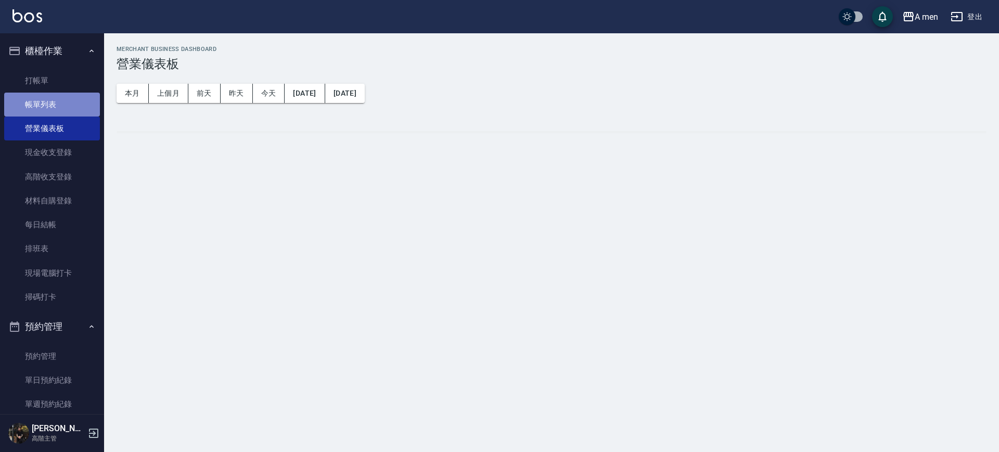
click at [54, 101] on link "帳單列表" at bounding box center [52, 105] width 96 height 24
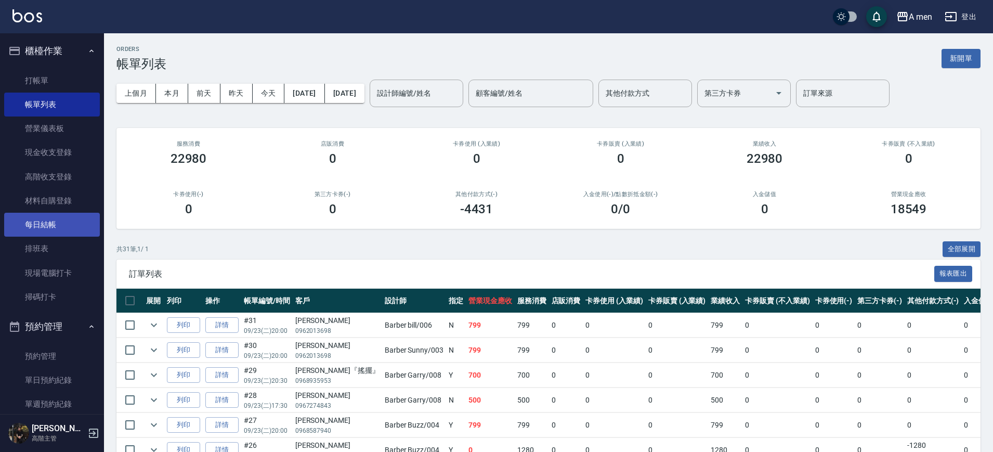
click at [58, 221] on link "每日結帳" at bounding box center [52, 225] width 96 height 24
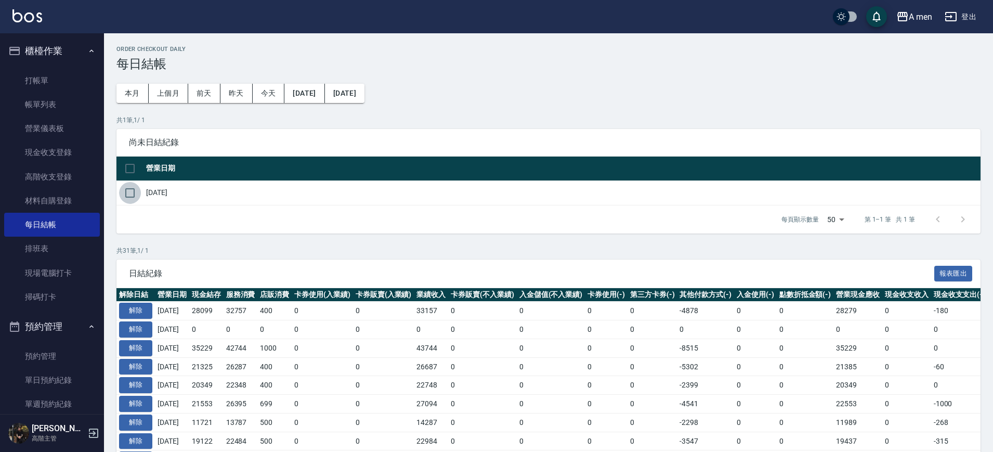
click at [129, 188] on input "checkbox" at bounding box center [130, 193] width 22 height 22
checkbox input "true"
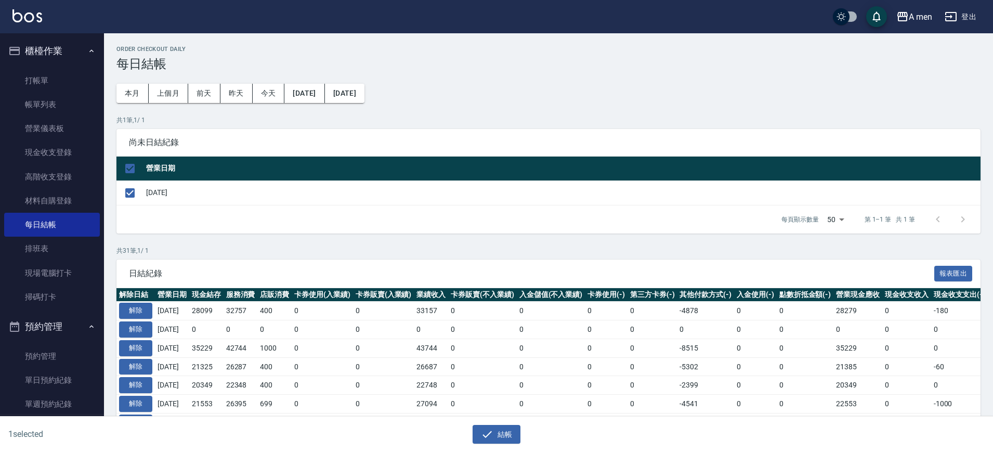
click at [501, 446] on div "1 selected 結帳" at bounding box center [496, 435] width 993 height 36
click at [498, 434] on button "結帳" at bounding box center [497, 434] width 48 height 19
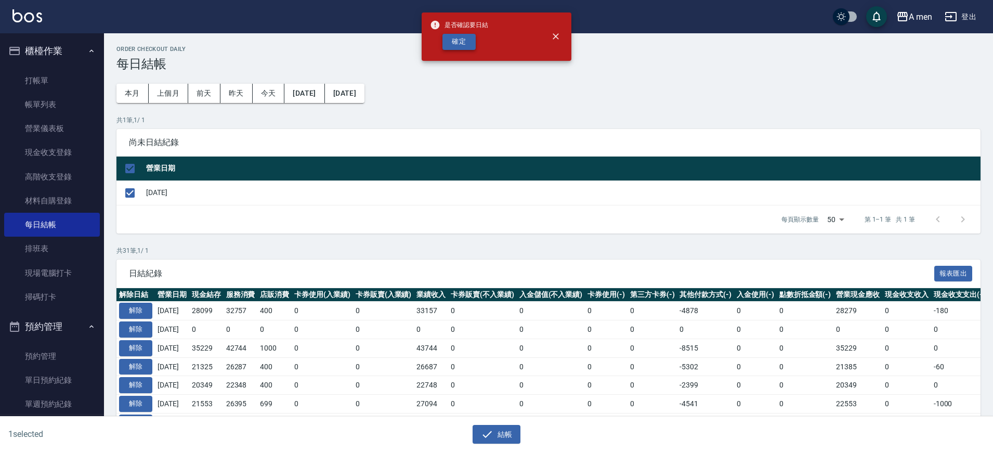
click at [475, 44] on div "確定" at bounding box center [459, 42] width 58 height 16
click at [459, 47] on button "確定" at bounding box center [459, 42] width 33 height 16
checkbox input "false"
